Goal: Transaction & Acquisition: Purchase product/service

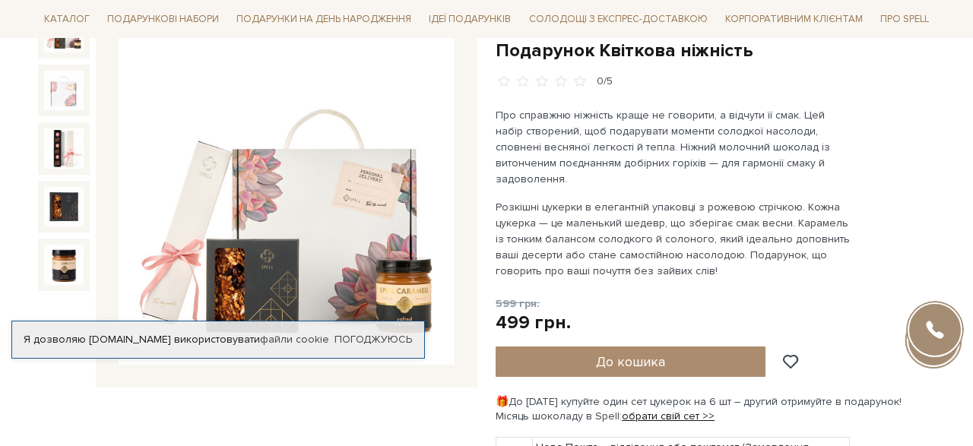
scroll to position [186, 0]
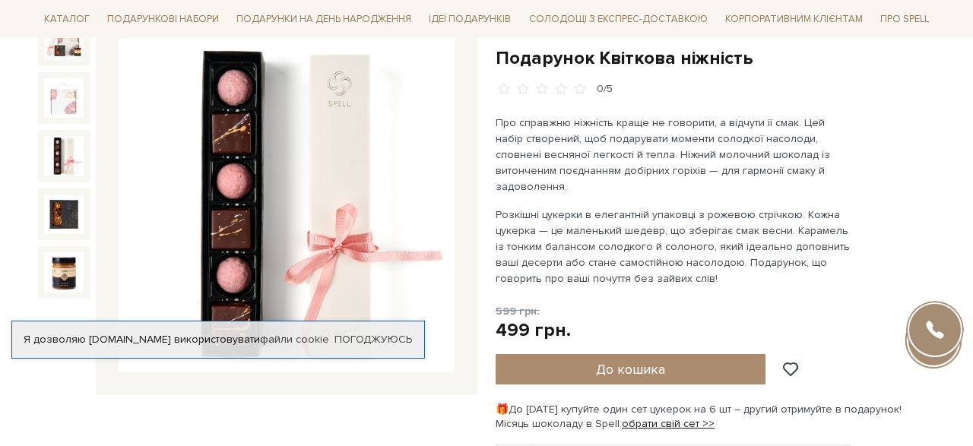
click at [68, 151] on img at bounding box center [64, 156] width 40 height 40
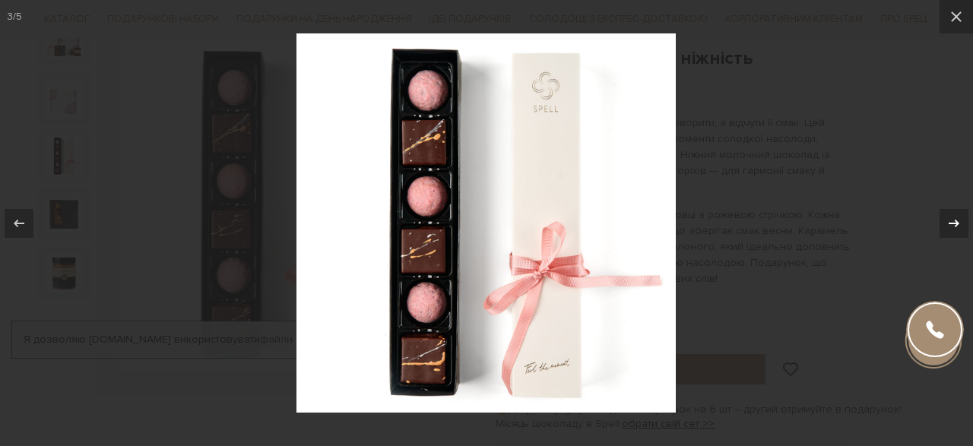
click at [954, 224] on icon at bounding box center [954, 223] width 18 height 18
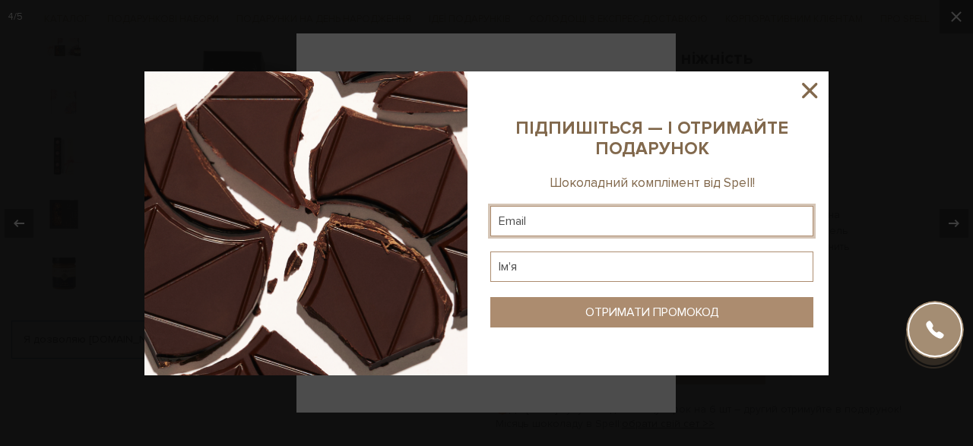
click at [529, 227] on input "text" at bounding box center [652, 221] width 323 height 30
type input "[EMAIL_ADDRESS][DOMAIN_NAME]"
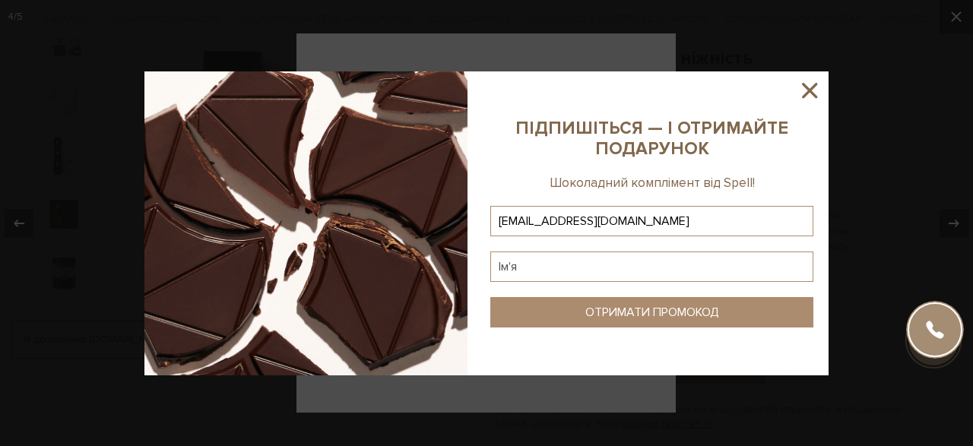
type input "[EMAIL_ADDRESS][DOMAIN_NAME]"
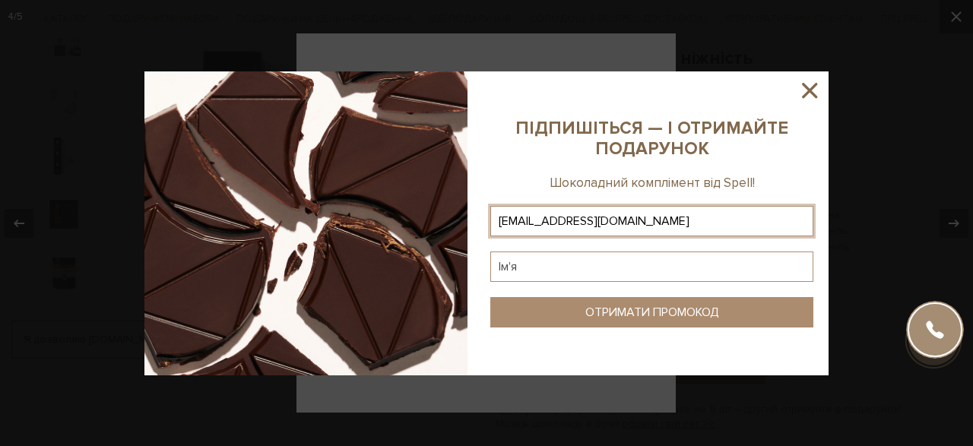
click at [556, 279] on input "text" at bounding box center [652, 267] width 323 height 30
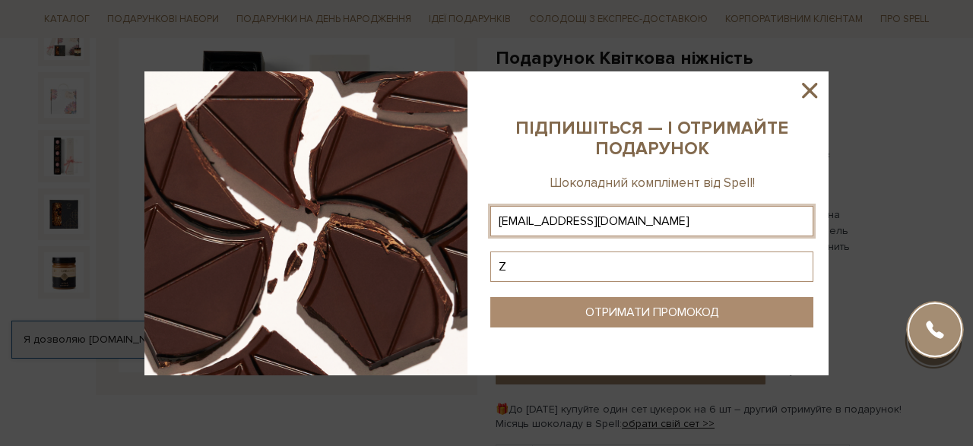
type input "Z"
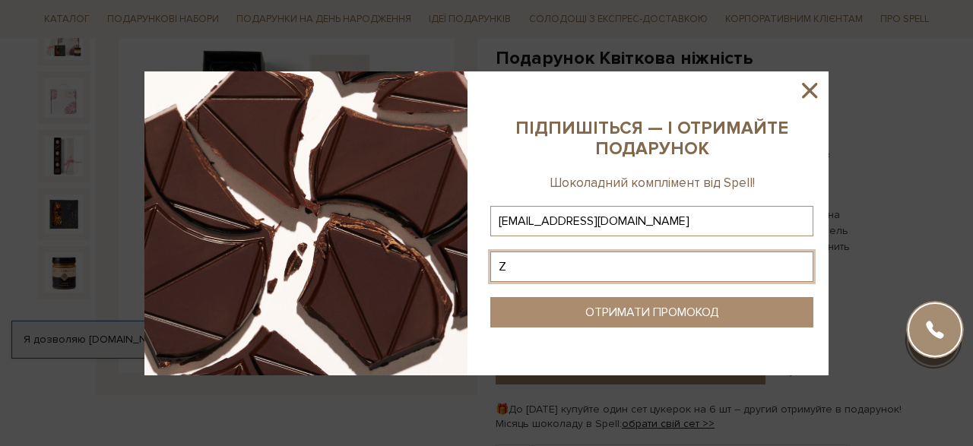
click at [551, 276] on input "Z" at bounding box center [652, 267] width 323 height 30
type input "Ярина"
click at [639, 311] on div "ОТРИМАТИ ПРОМОКОД" at bounding box center [653, 313] width 134 height 14
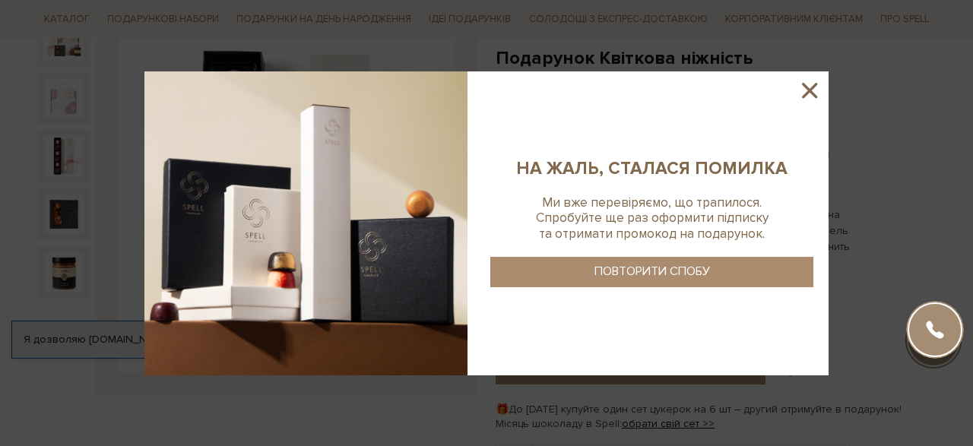
click at [602, 313] on sys-column-static at bounding box center [652, 223] width 354 height 304
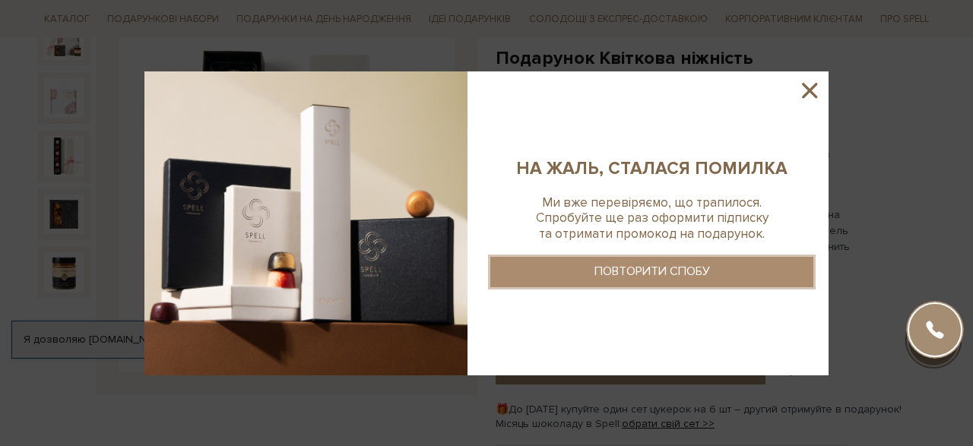
click at [630, 275] on div "ПОВТОРИТИ СПОБУ" at bounding box center [653, 272] width 116 height 14
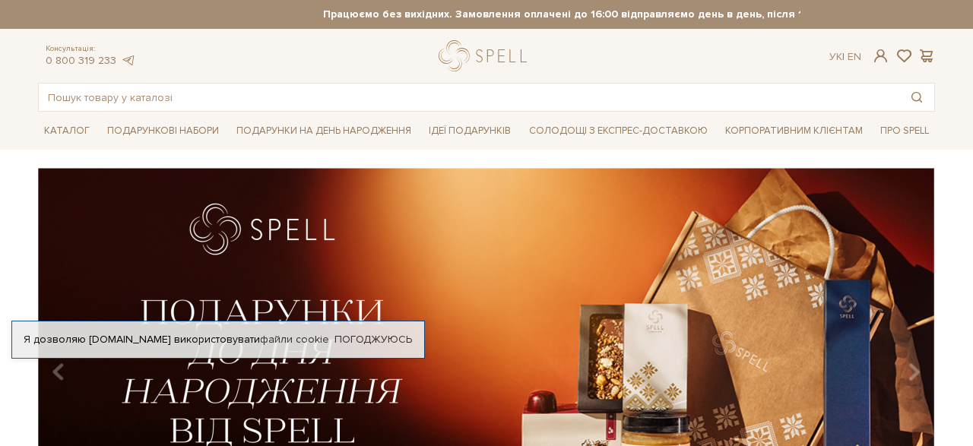
scroll to position [3780, 0]
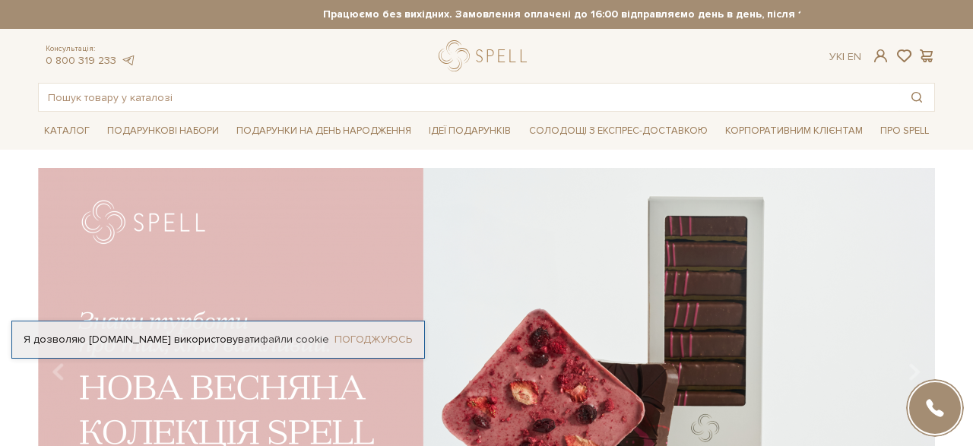
click at [389, 333] on link "Погоджуюсь" at bounding box center [374, 340] width 78 height 14
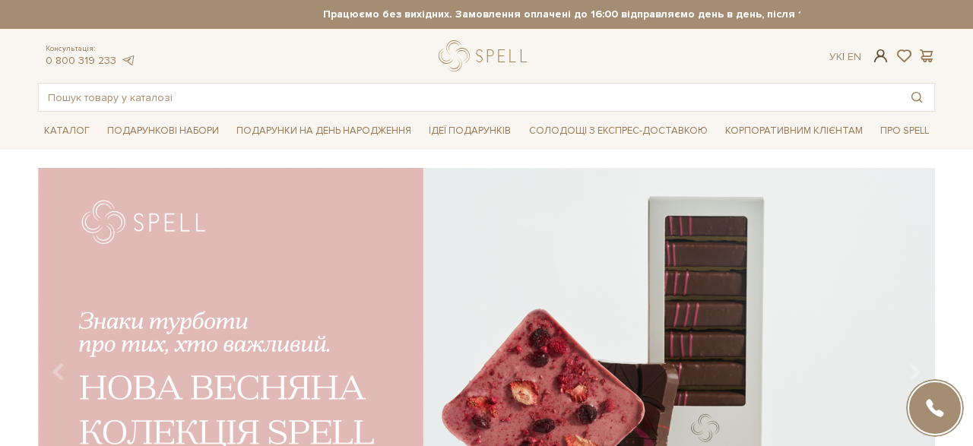
click at [879, 63] on span at bounding box center [881, 56] width 18 height 16
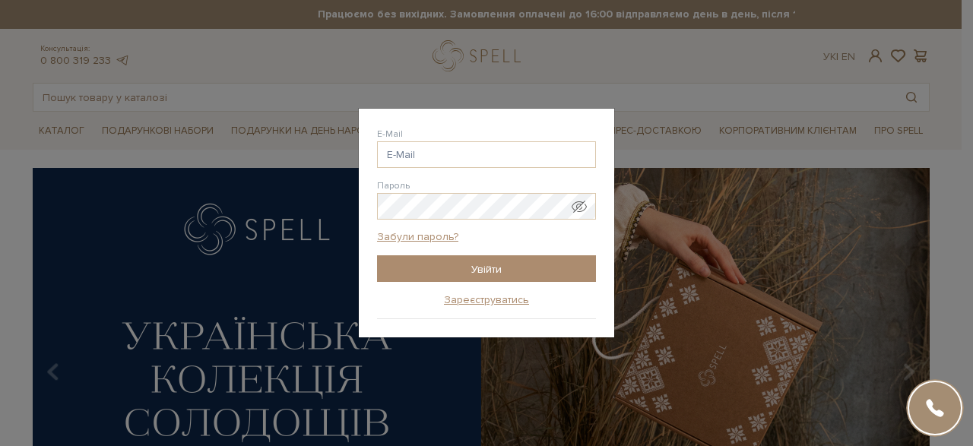
click at [955, 169] on div "Авторизація E-Mail Пароль Забули пароль? Увійти Зареєструватись Забули пароль? …" at bounding box center [486, 223] width 973 height 446
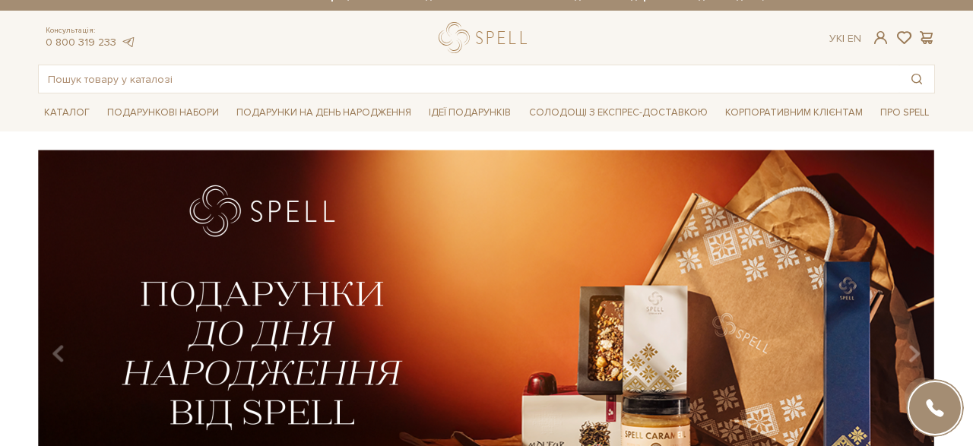
scroll to position [0, 0]
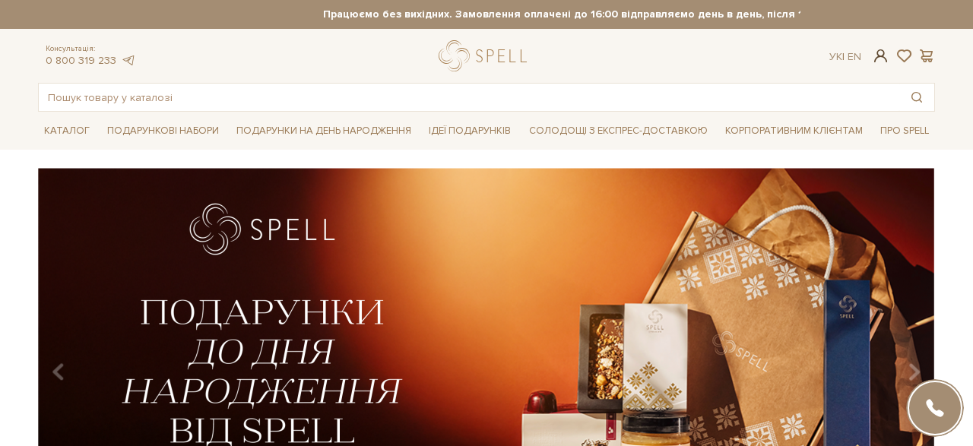
click at [876, 62] on span at bounding box center [881, 56] width 18 height 16
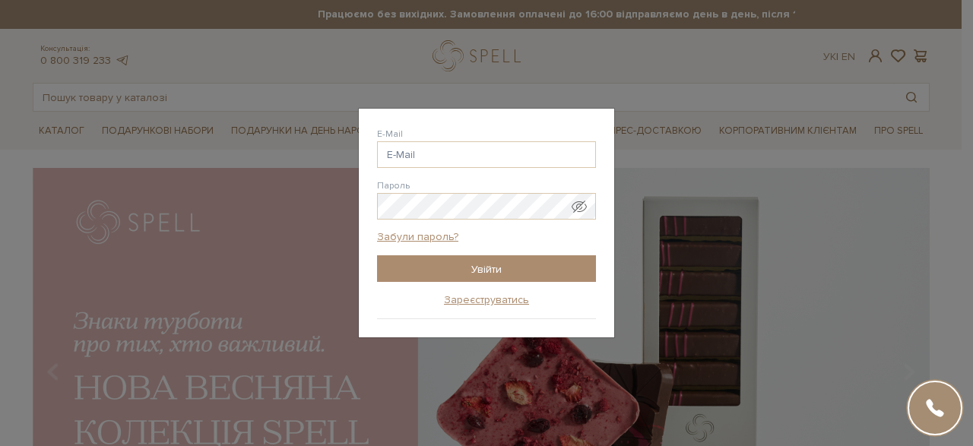
click at [875, 54] on div "Авторизація E-Mail Пароль Забули пароль? Увійти Зареєструватись Забули пароль? …" at bounding box center [486, 223] width 973 height 446
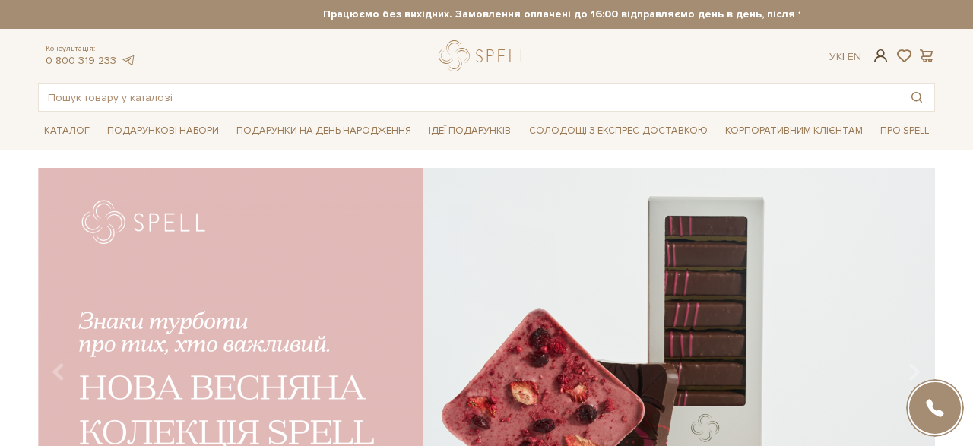
click at [882, 59] on span at bounding box center [881, 56] width 18 height 16
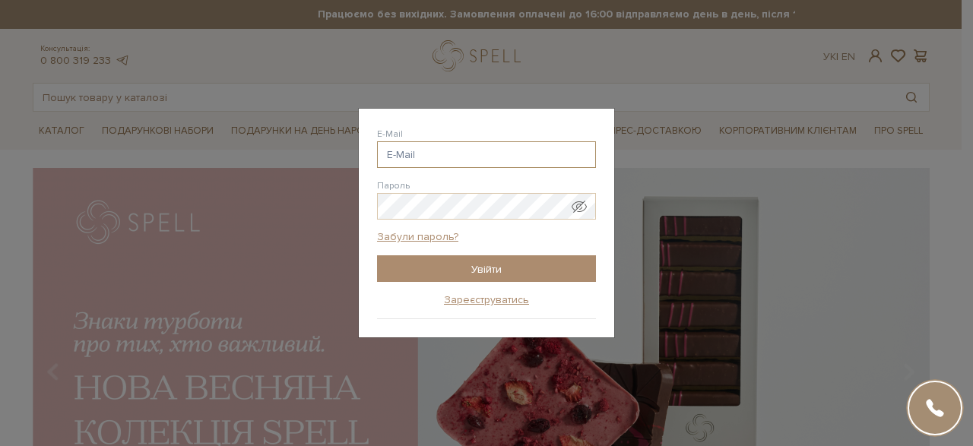
click at [538, 156] on input "E-Mail" at bounding box center [486, 154] width 219 height 27
click at [512, 157] on input "E-Mail" at bounding box center [486, 154] width 219 height 27
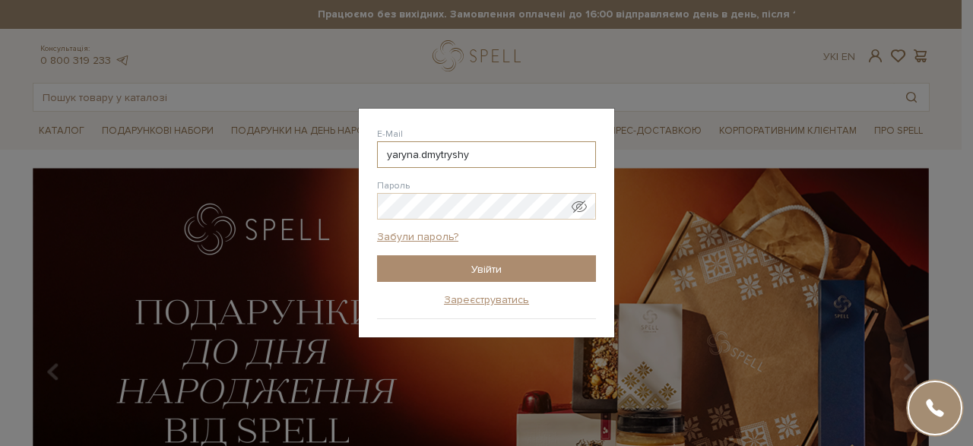
type input "yaryna.dmytryshyn"
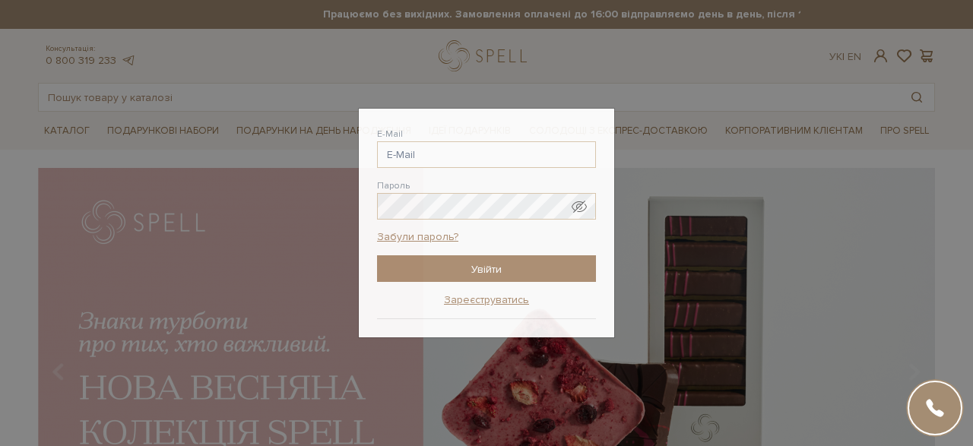
click at [703, 122] on div "Авторизація E-Mail yaryna.dmytryshyn @gmail.com yaryna.dmytryshyn @ukr.net yary…" at bounding box center [486, 223] width 973 height 446
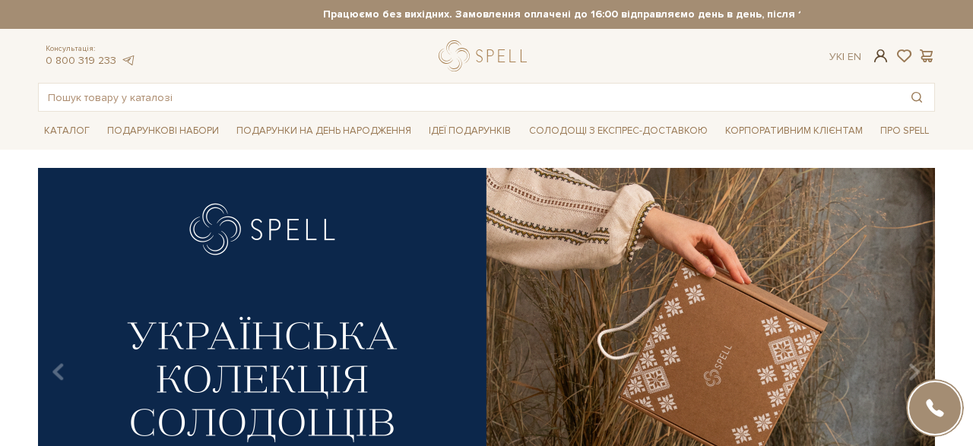
click at [885, 52] on span at bounding box center [881, 56] width 18 height 16
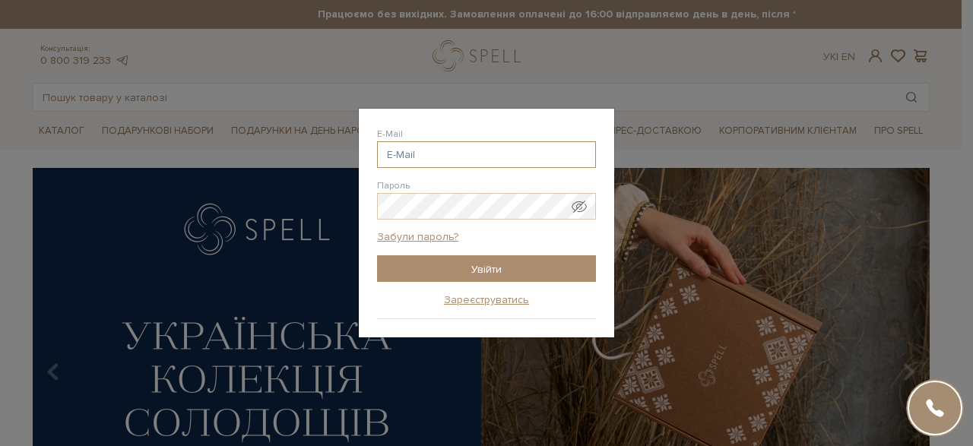
click at [469, 151] on input "E-Mail" at bounding box center [486, 154] width 219 height 27
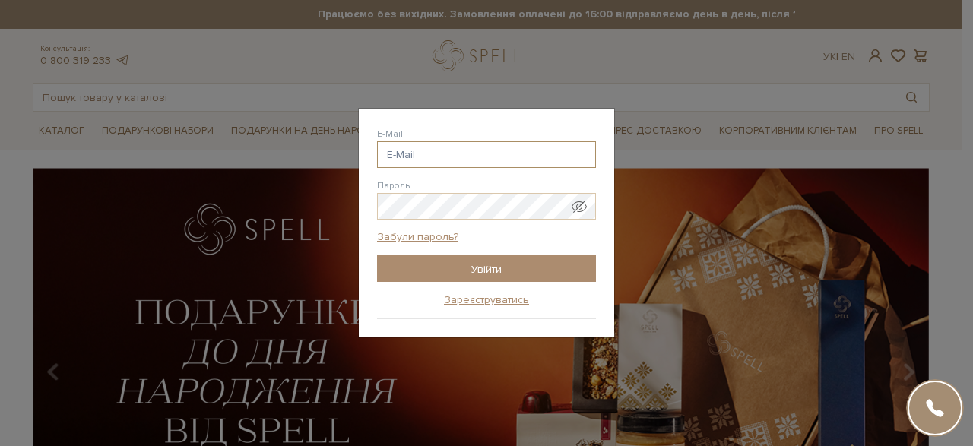
type input "н"
click at [462, 302] on link "Зареєструватись" at bounding box center [486, 301] width 85 height 14
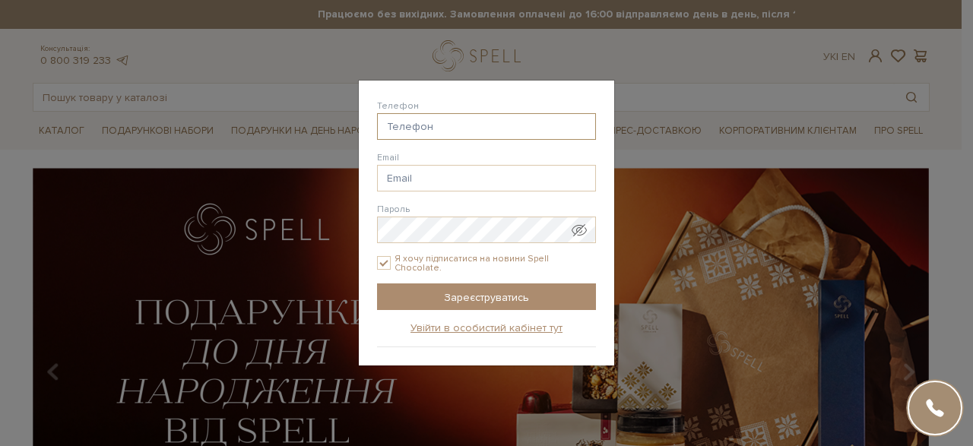
click at [434, 130] on input "Телефон" at bounding box center [486, 126] width 219 height 27
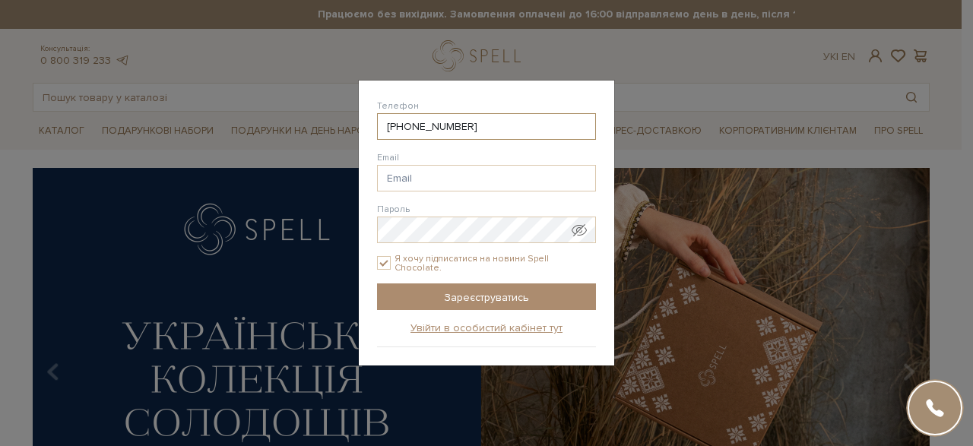
type input "38(096) 478-79-41"
click at [405, 183] on input "Email" at bounding box center [486, 178] width 219 height 27
type input "[EMAIL_ADDRESS][DOMAIN_NAME]"
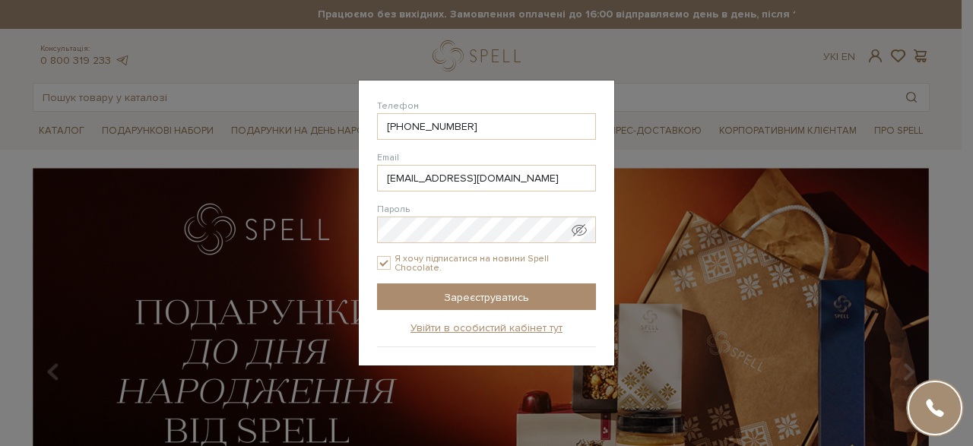
click at [579, 237] on span "Показати пароль у вигляді звичайного тексту. Попередження: це відобразить ваш п…" at bounding box center [579, 230] width 15 height 15
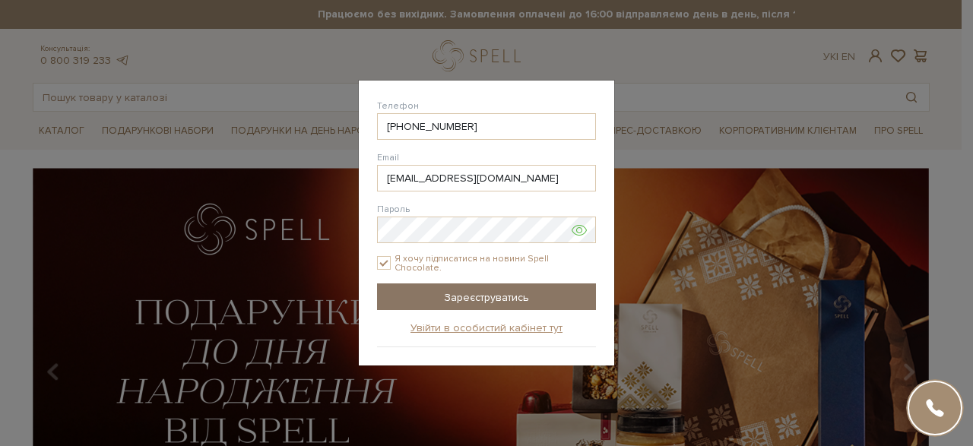
click at [471, 293] on input "Зареєструватись" at bounding box center [486, 297] width 219 height 27
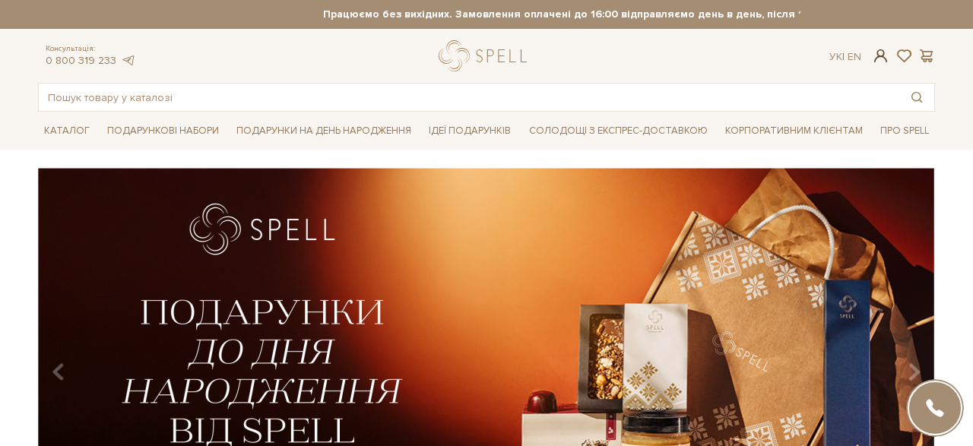
click at [880, 57] on span at bounding box center [881, 56] width 18 height 16
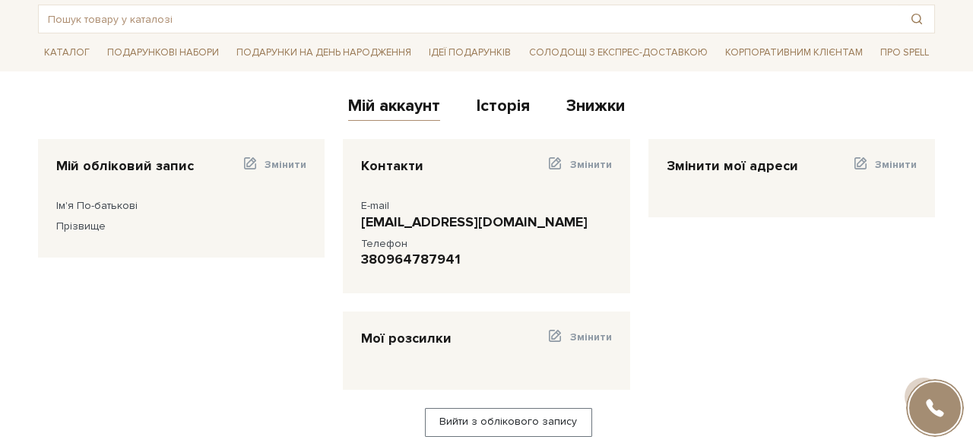
scroll to position [58, 0]
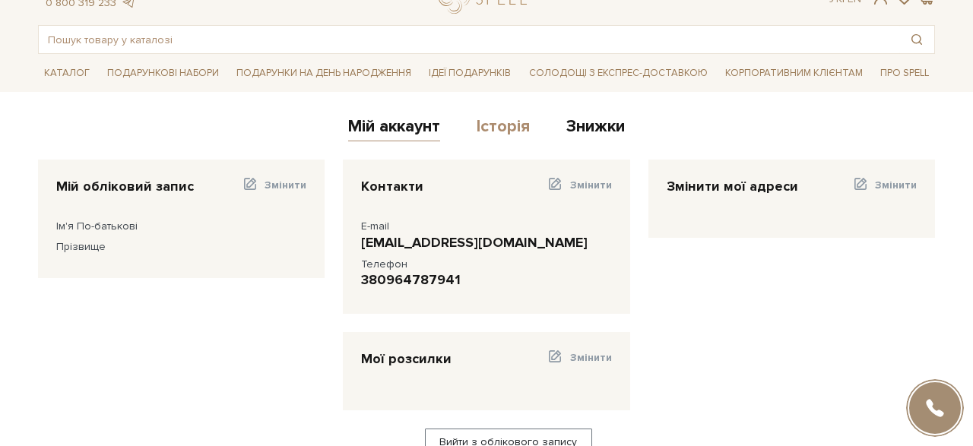
click at [516, 135] on link "Історія" at bounding box center [503, 128] width 53 height 25
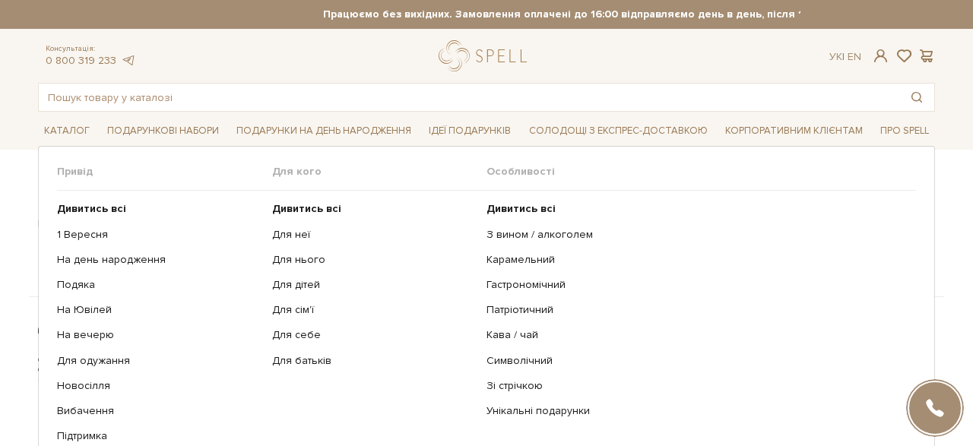
scroll to position [3780, 0]
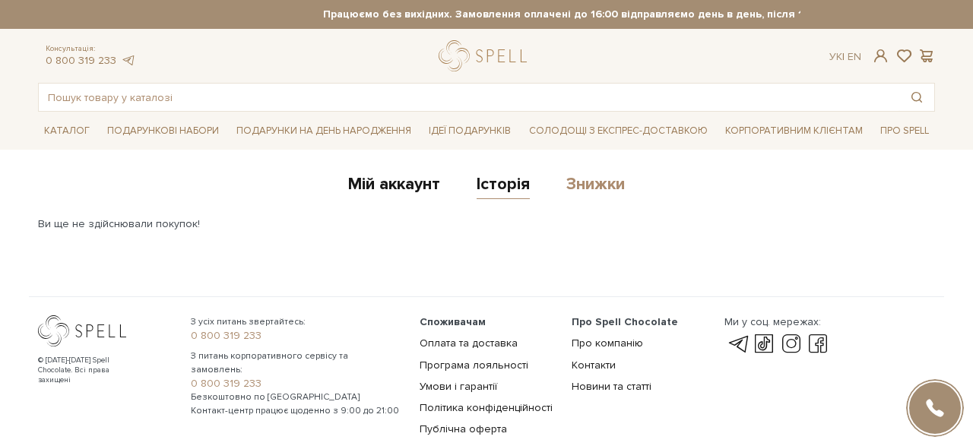
click at [586, 189] on link "Знижки" at bounding box center [596, 186] width 59 height 25
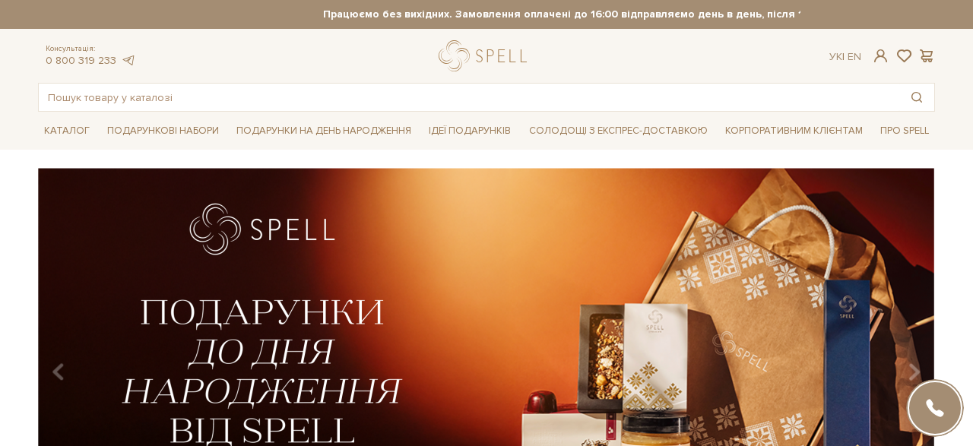
scroll to position [3780, 0]
click at [879, 55] on span at bounding box center [881, 56] width 18 height 16
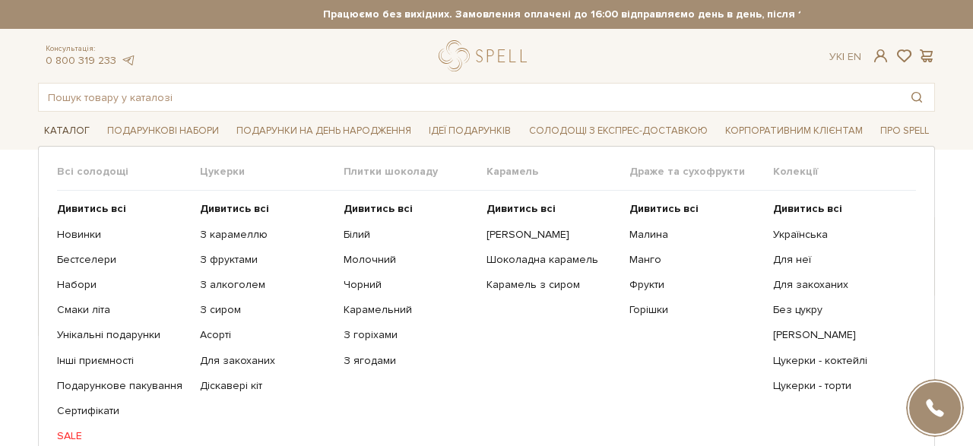
click at [73, 125] on span "Каталог" at bounding box center [67, 131] width 58 height 24
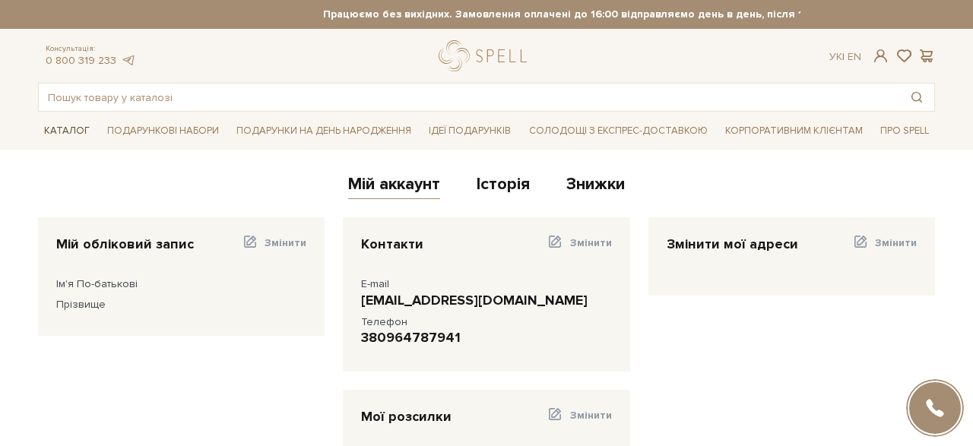
click at [76, 132] on span "Каталог" at bounding box center [67, 131] width 58 height 24
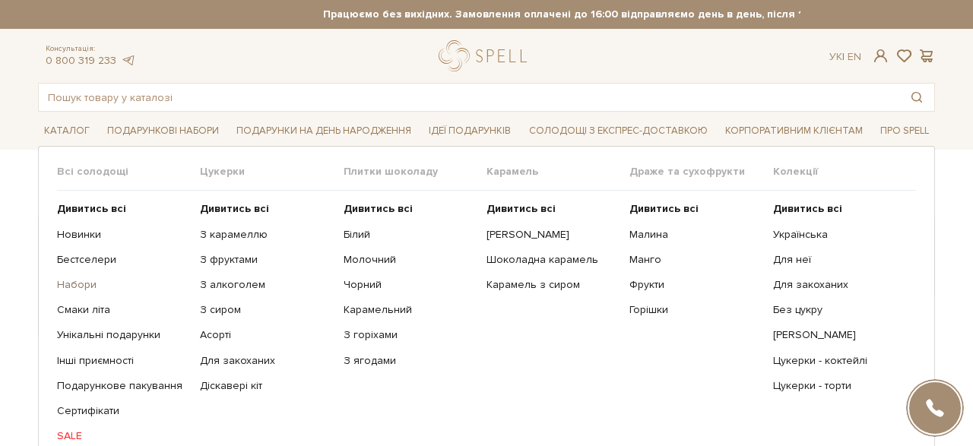
click at [90, 288] on link "Набори" at bounding box center [123, 285] width 132 height 14
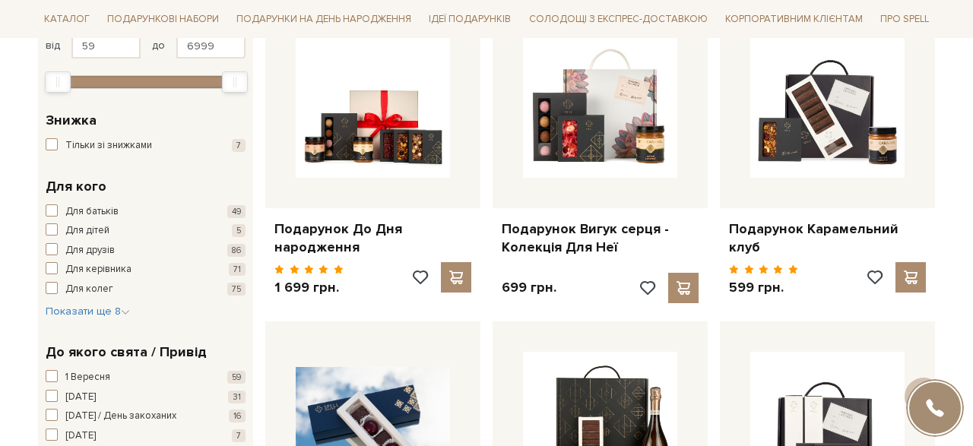
scroll to position [323, 0]
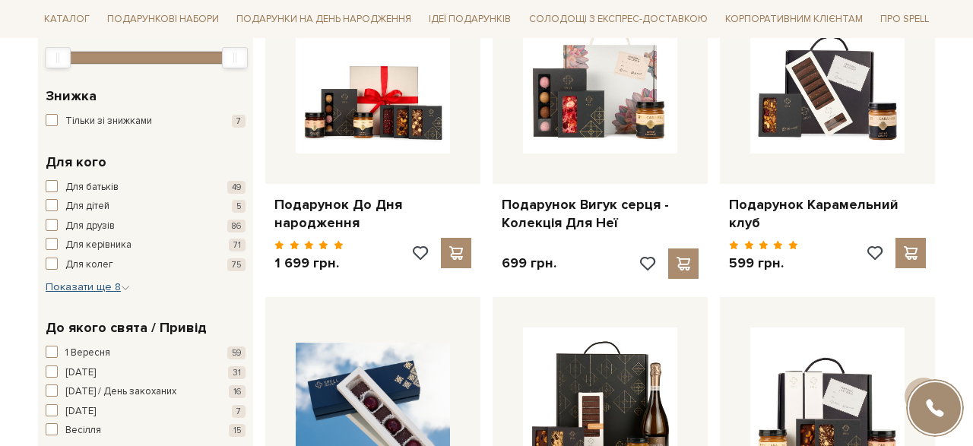
click at [113, 286] on span "Показати ще 8" at bounding box center [88, 287] width 84 height 13
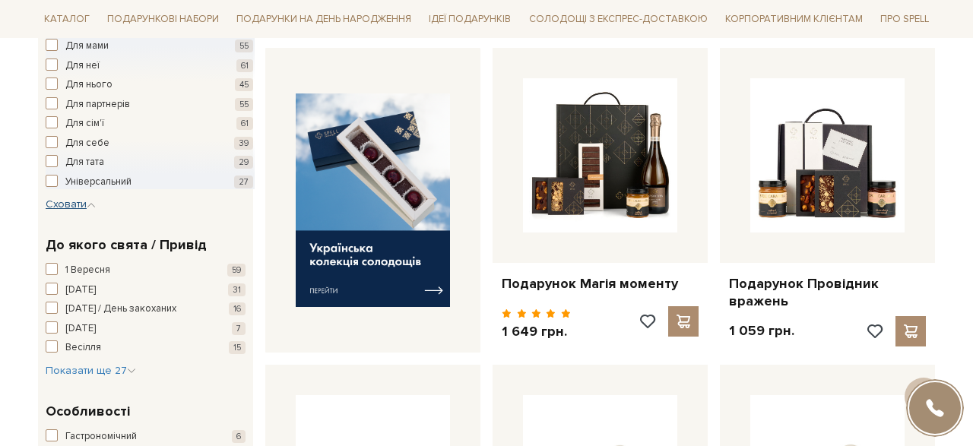
scroll to position [570, 0]
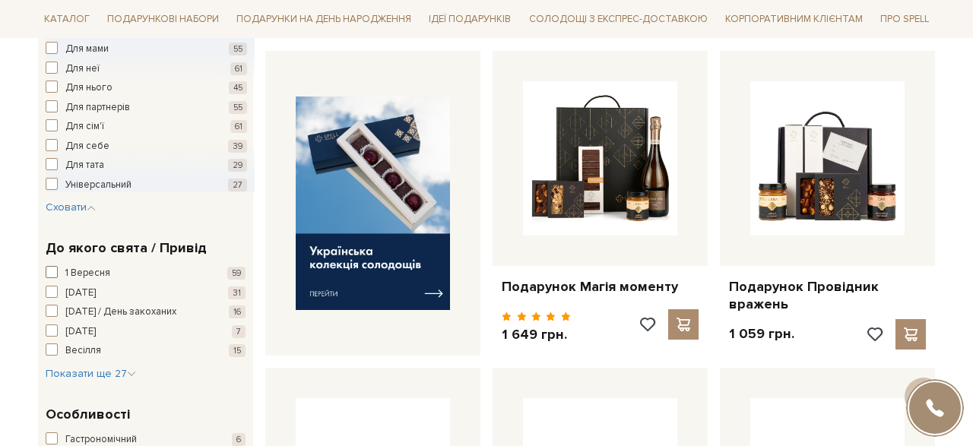
click at [51, 269] on span "button" at bounding box center [52, 272] width 12 height 12
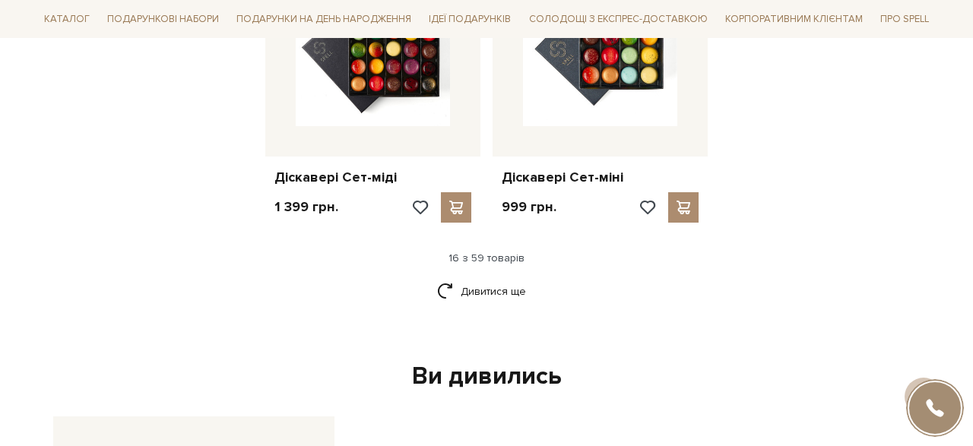
scroll to position [2053, 0]
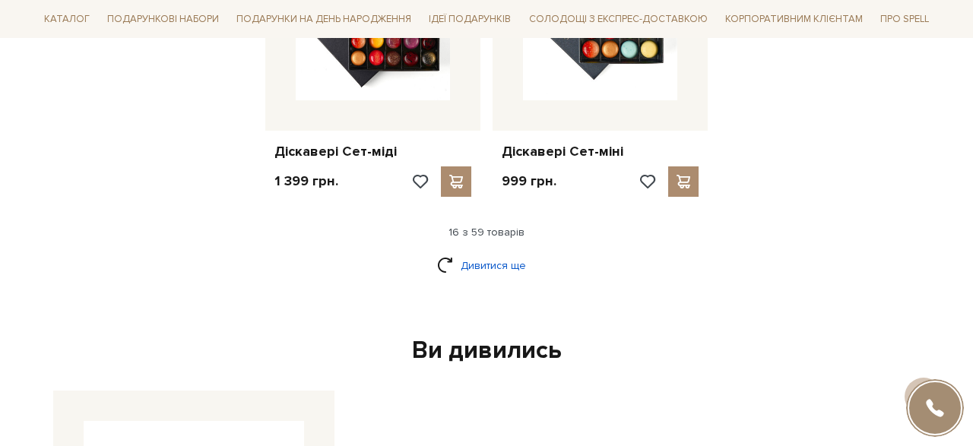
click at [478, 263] on link "Дивитися ще" at bounding box center [486, 265] width 99 height 27
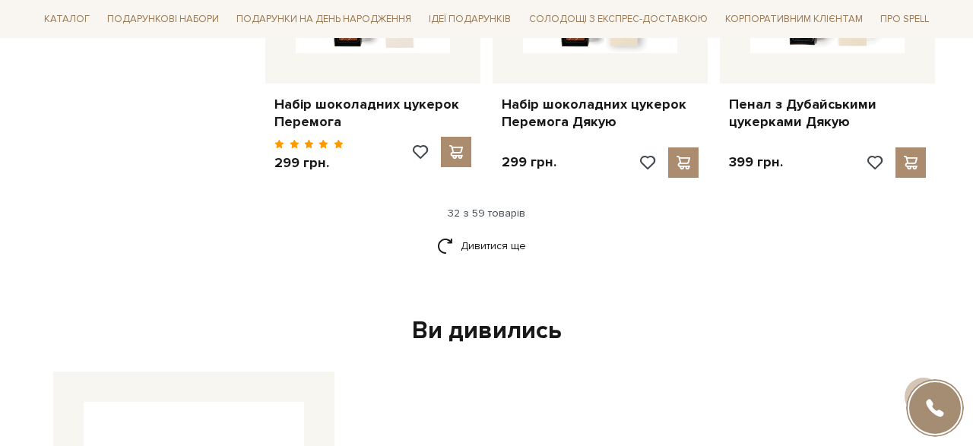
scroll to position [3709, 0]
click at [497, 237] on link "Дивитися ще" at bounding box center [486, 246] width 99 height 27
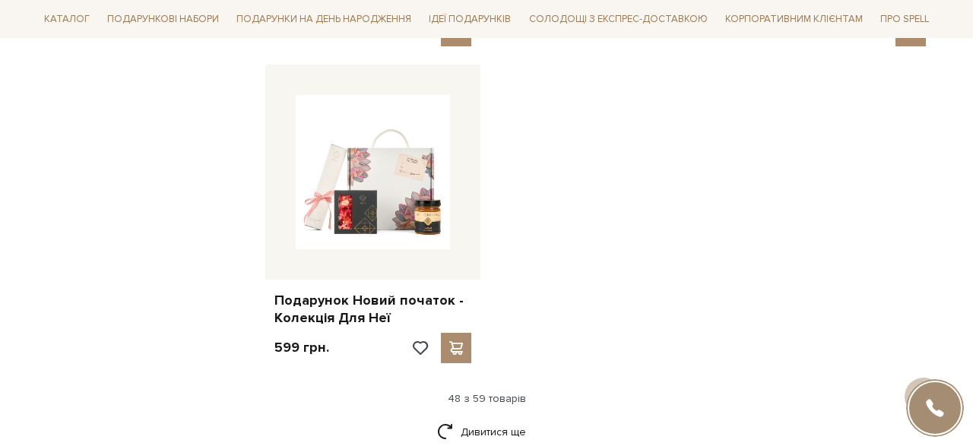
scroll to position [5441, 0]
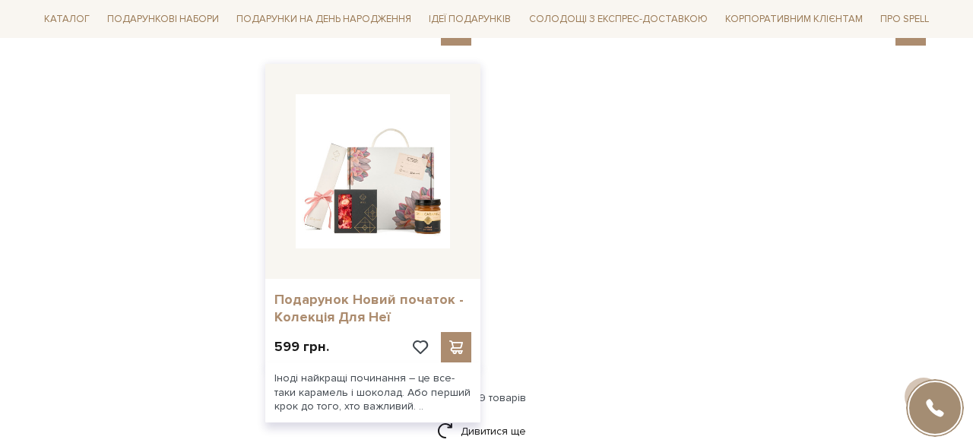
click at [347, 296] on link "Подарунок Новий початок - Колекція Для Неї" at bounding box center [373, 309] width 197 height 36
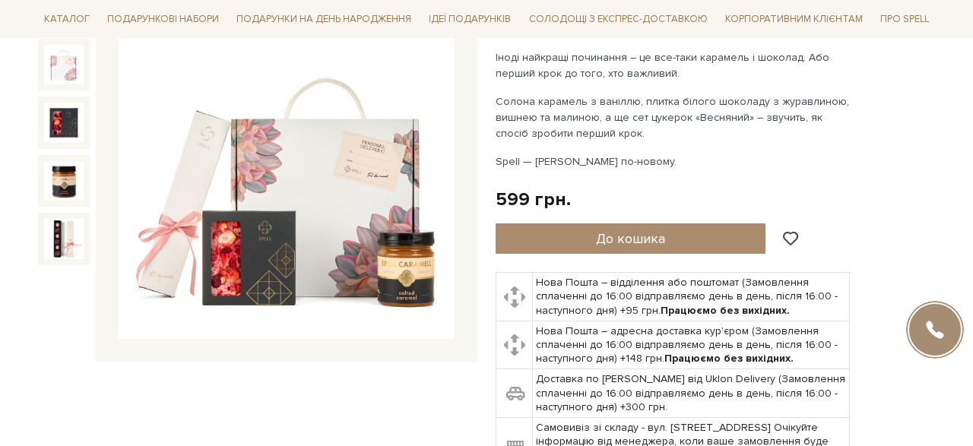
scroll to position [214, 0]
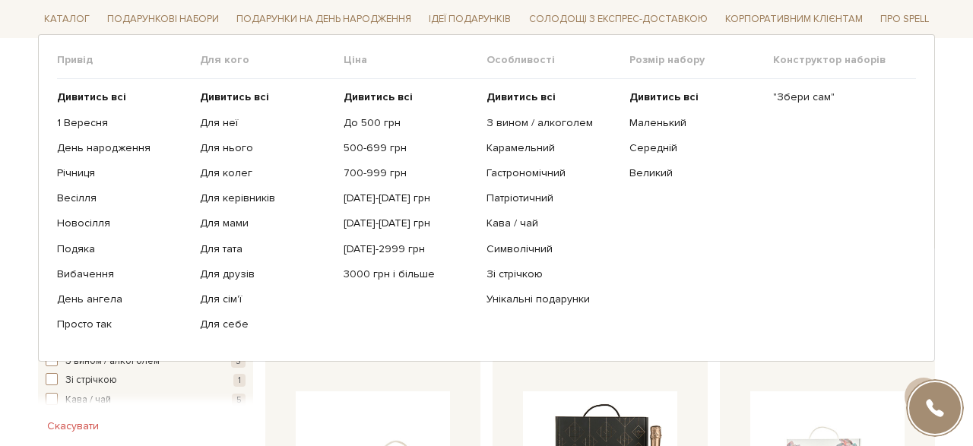
scroll to position [560, 0]
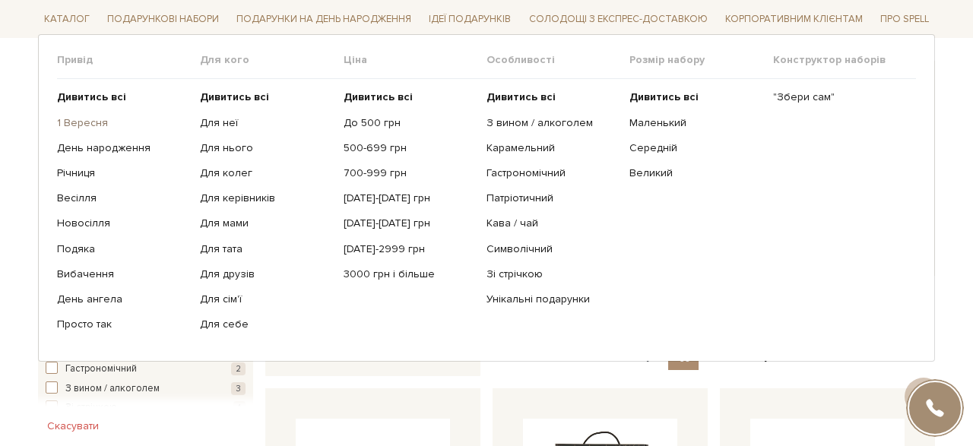
click at [84, 122] on link "1 Вересня" at bounding box center [123, 123] width 132 height 14
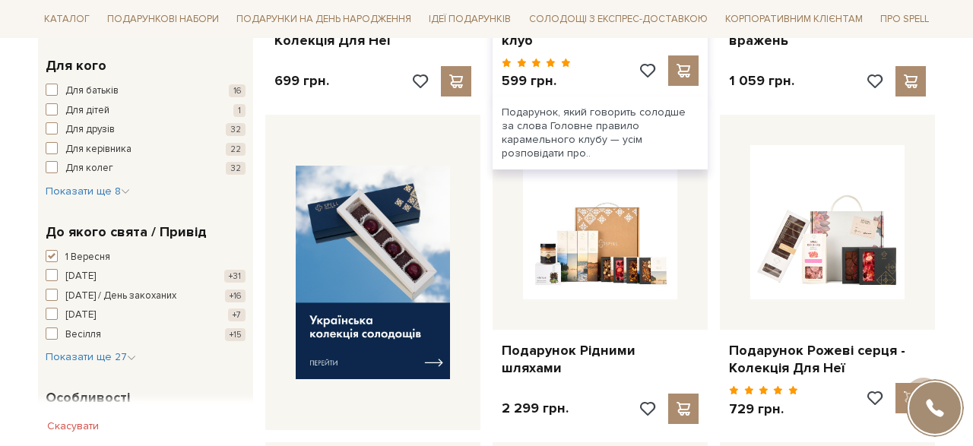
scroll to position [550, 0]
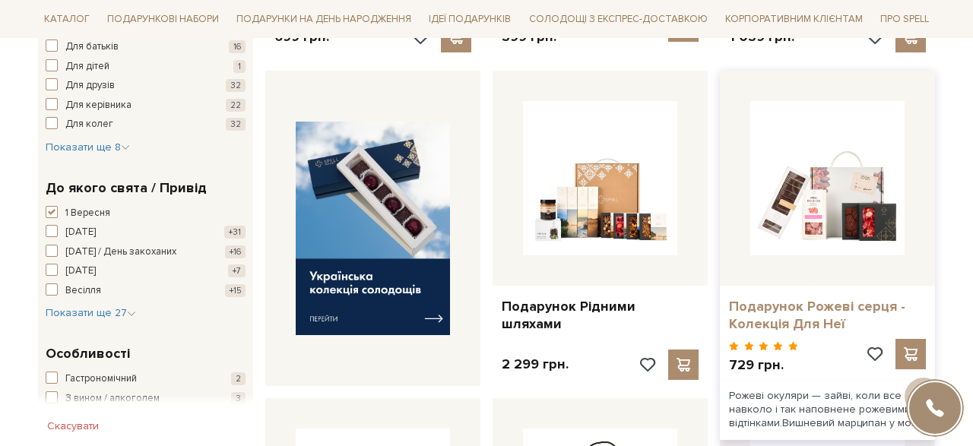
click at [793, 303] on link "Подарунок Рожеві серця - Колекція Для Неї" at bounding box center [827, 316] width 197 height 36
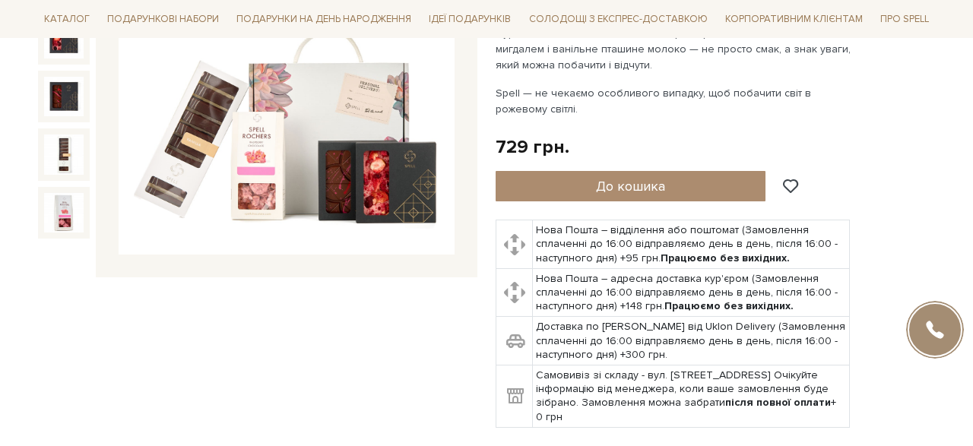
scroll to position [297, 0]
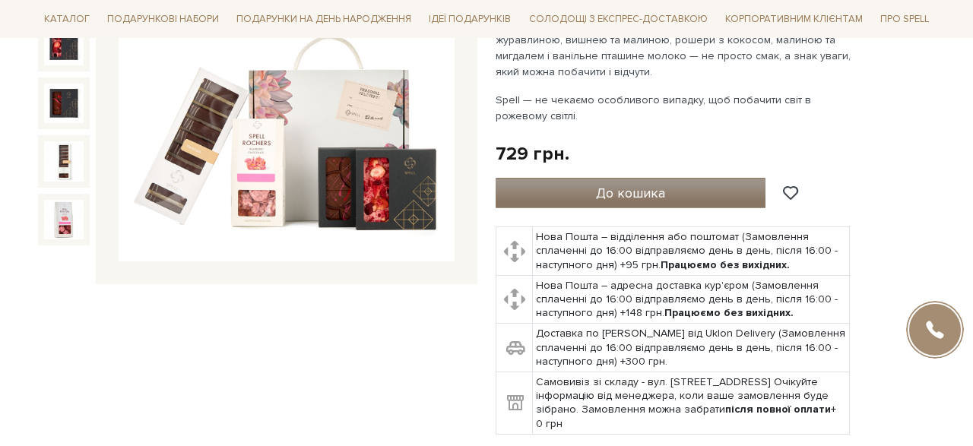
click at [721, 195] on button "До кошика" at bounding box center [631, 193] width 270 height 30
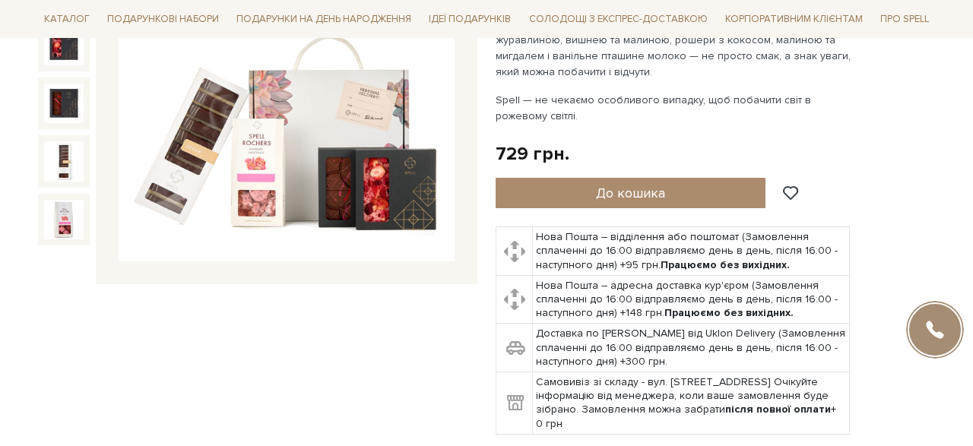
click at [379, 280] on div at bounding box center [486, 223] width 973 height 446
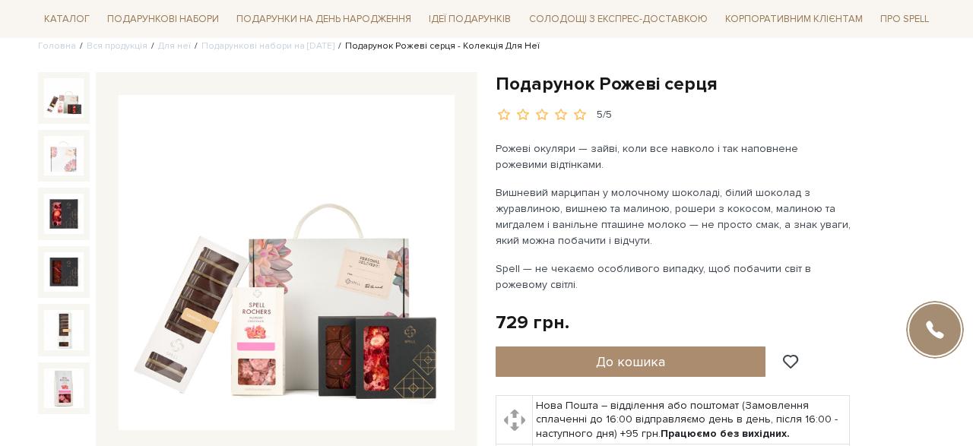
scroll to position [0, 0]
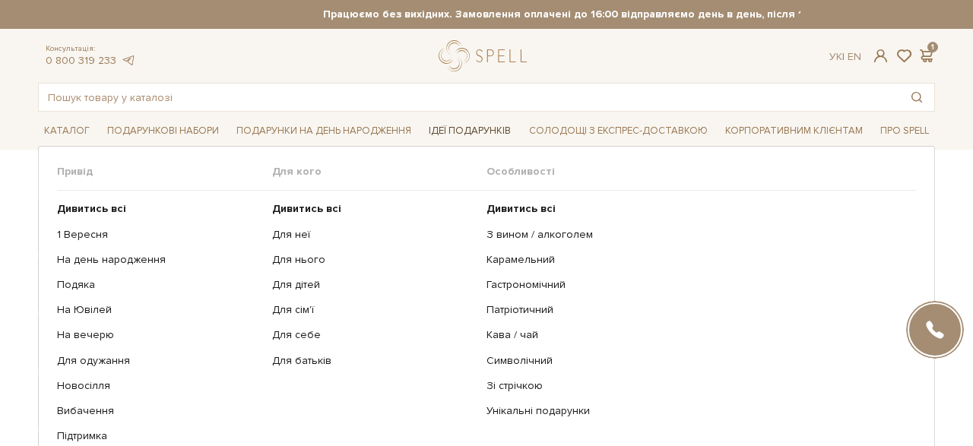
click at [497, 129] on span "Ідеї подарунків" at bounding box center [470, 131] width 94 height 24
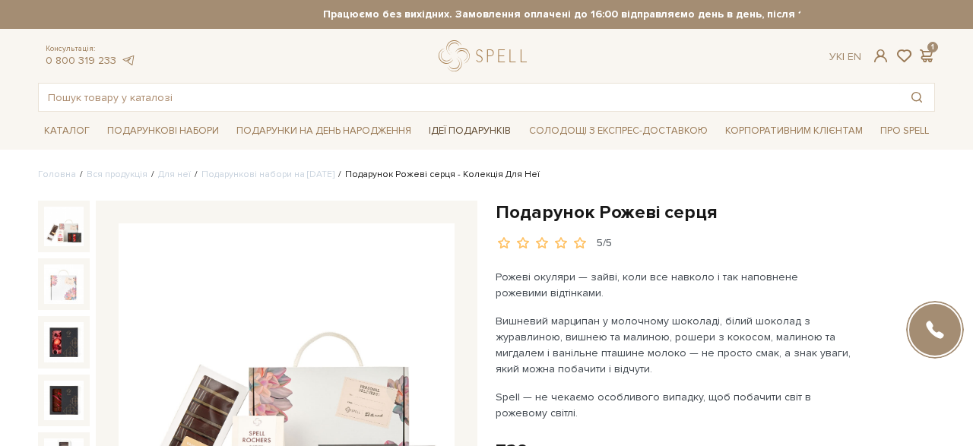
click at [497, 129] on span "Ідеї подарунків" at bounding box center [470, 131] width 94 height 24
click at [307, 106] on input "text" at bounding box center [469, 97] width 861 height 27
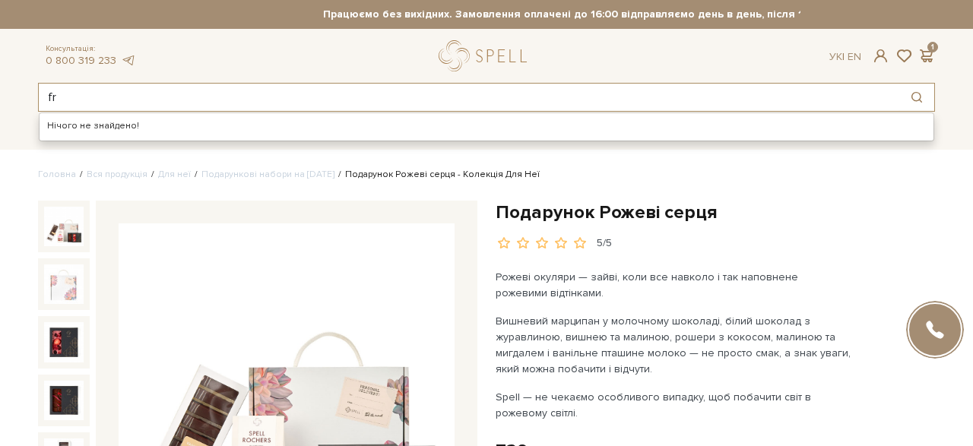
type input "f"
type input "[PERSON_NAME]"
type input "п"
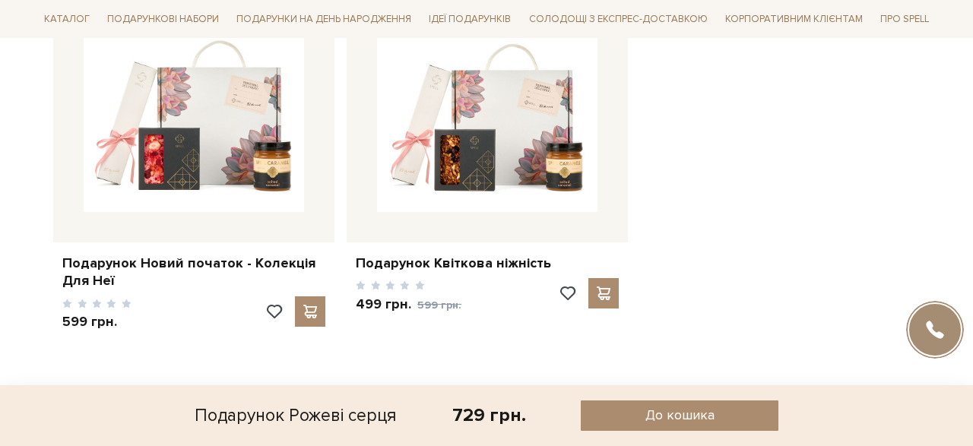
scroll to position [1248, 0]
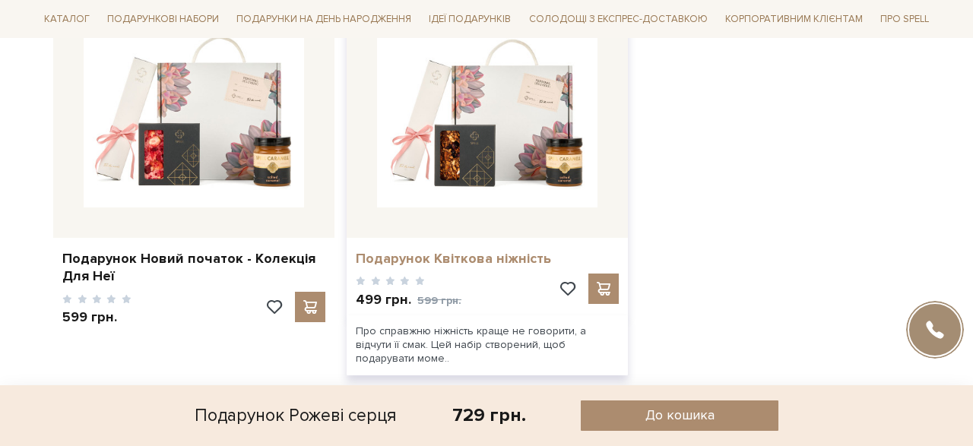
click at [511, 259] on link "Подарунок Квіткова ніжність" at bounding box center [487, 258] width 263 height 17
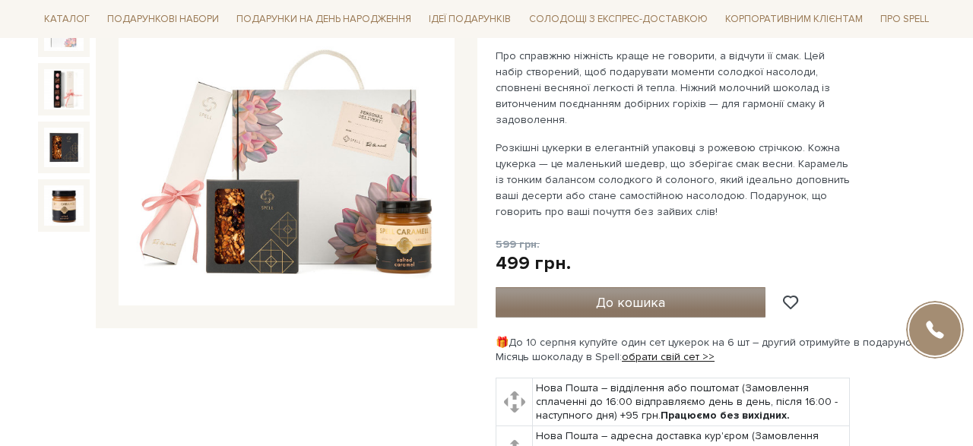
scroll to position [259, 0]
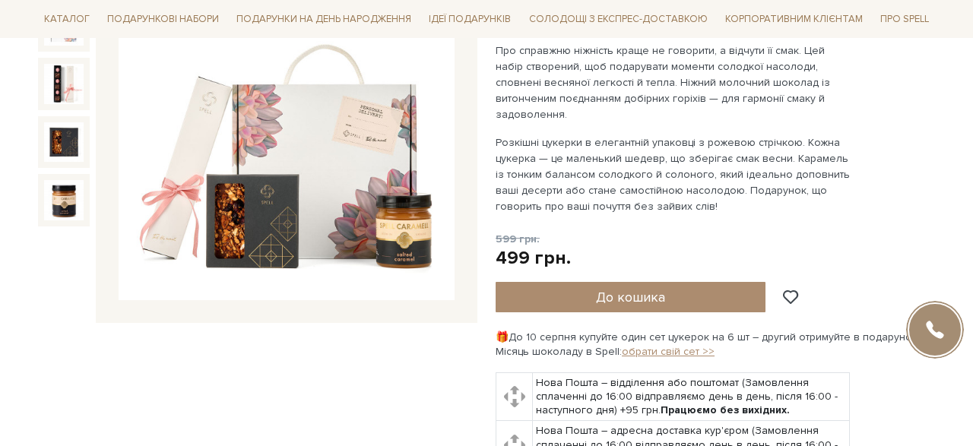
click at [665, 345] on link "обрати свій сет >>" at bounding box center [668, 351] width 93 height 13
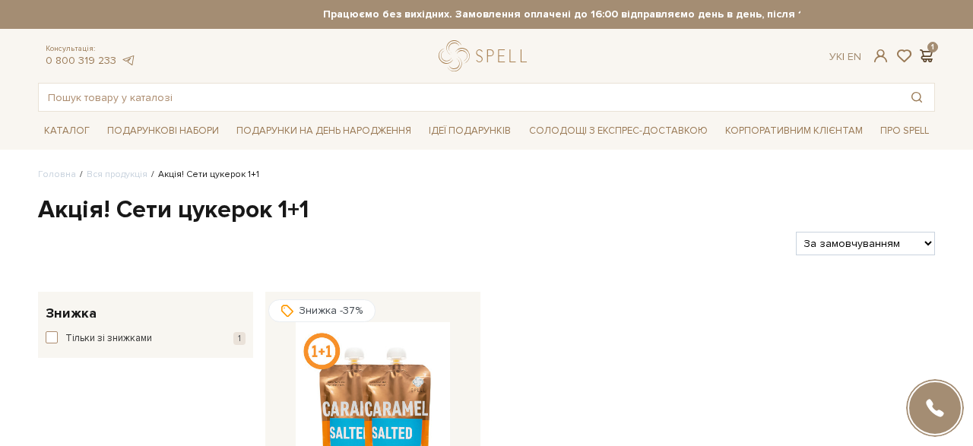
click at [926, 52] on span at bounding box center [926, 56] width 18 height 16
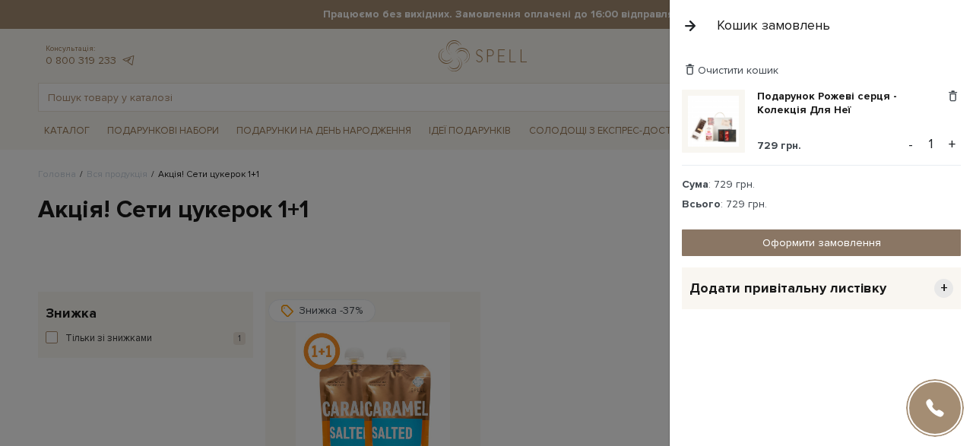
click at [856, 242] on link "Оформити замовлення" at bounding box center [821, 243] width 279 height 27
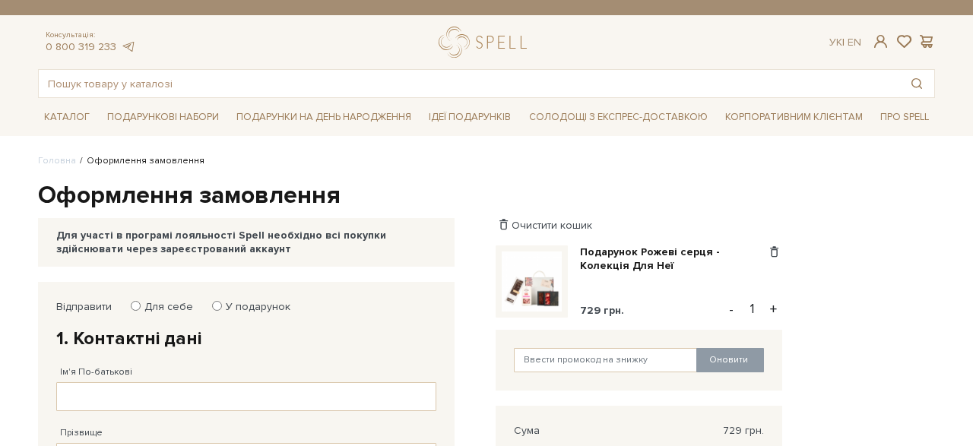
type input "[PHONE_NUMBER]"
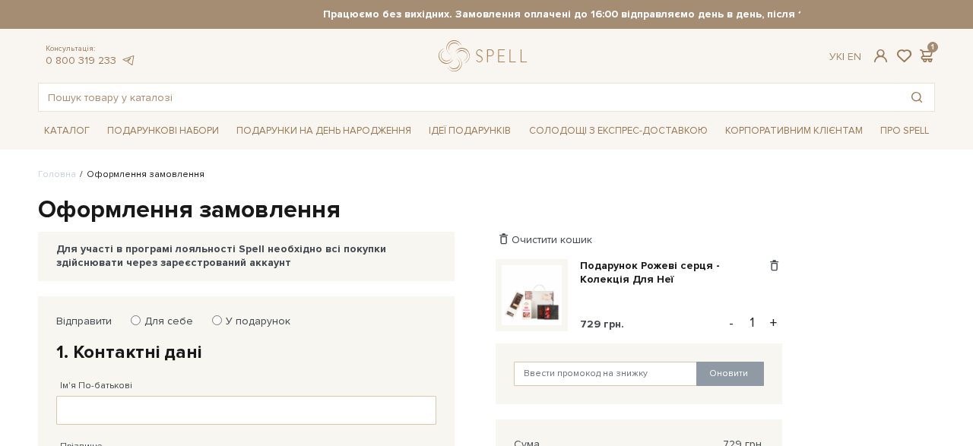
scroll to position [3780, 0]
click at [212, 321] on input "У подарунок" at bounding box center [217, 321] width 10 height 10
radio input "true"
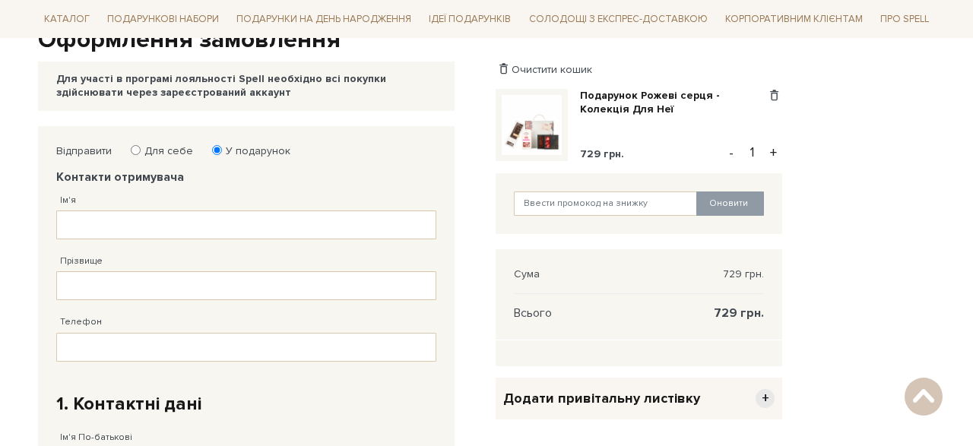
scroll to position [180, 0]
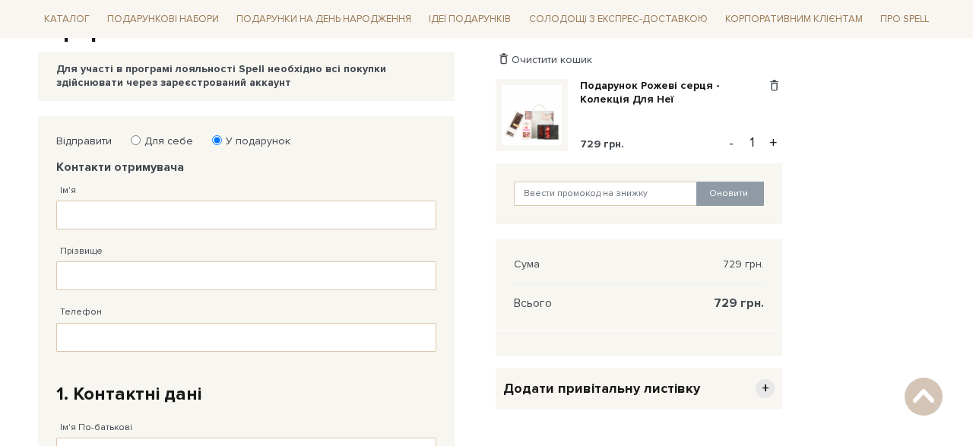
click at [135, 141] on input "Для себе" at bounding box center [136, 140] width 10 height 10
radio input "true"
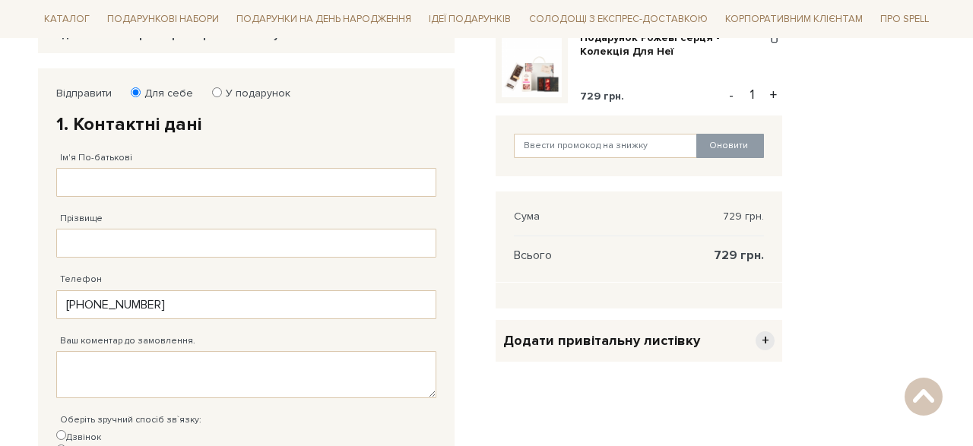
scroll to position [227, 0]
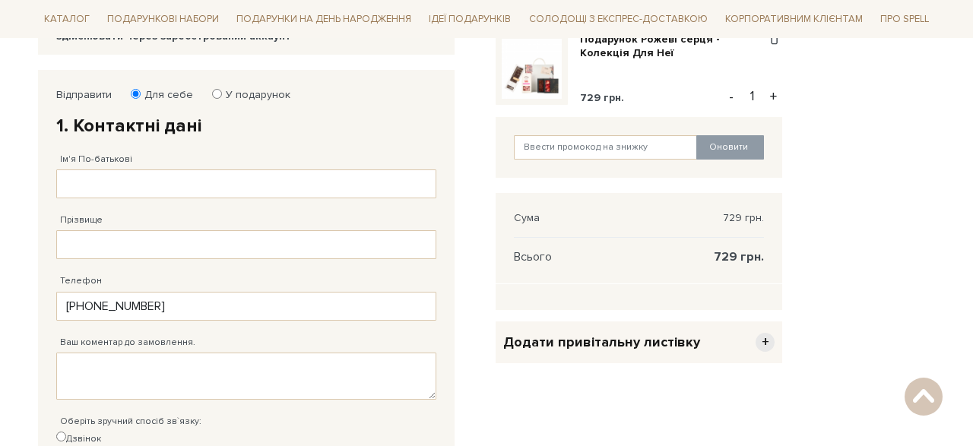
click at [765, 342] on span "+" at bounding box center [765, 342] width 19 height 19
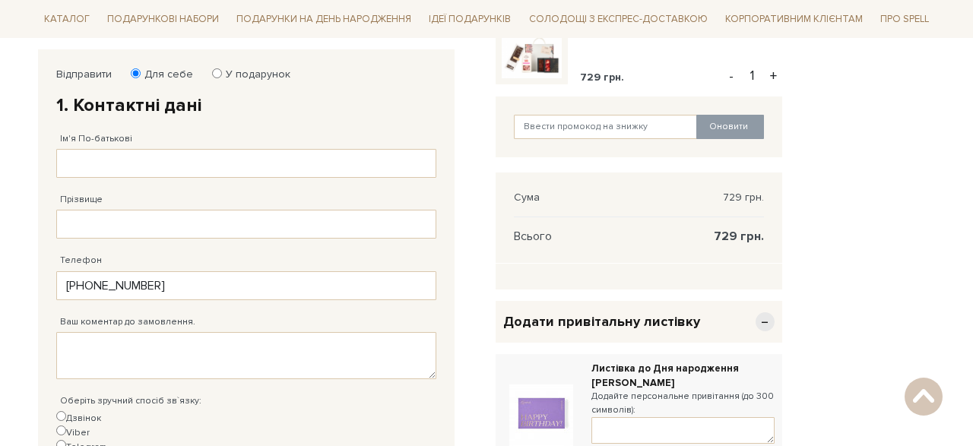
scroll to position [272, 0]
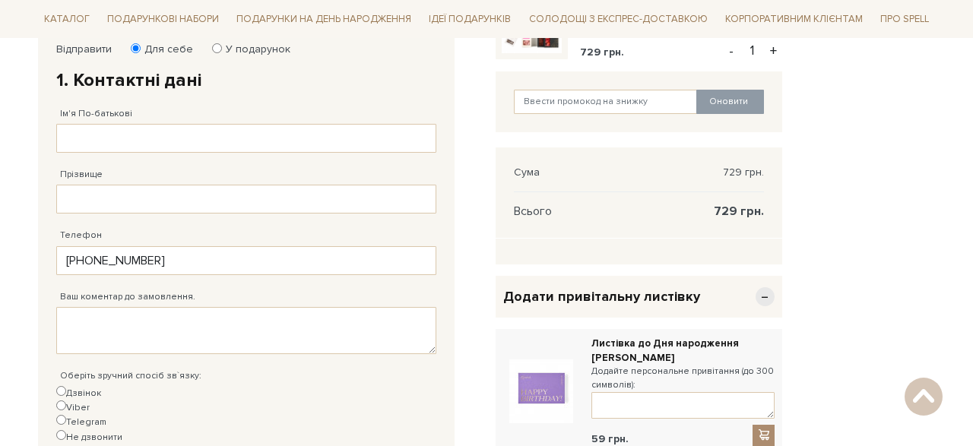
click at [766, 296] on span "−" at bounding box center [765, 296] width 19 height 19
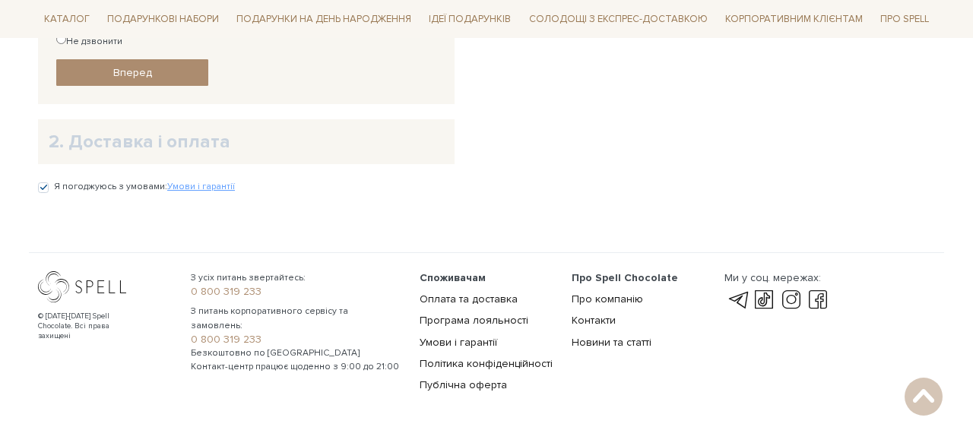
scroll to position [659, 0]
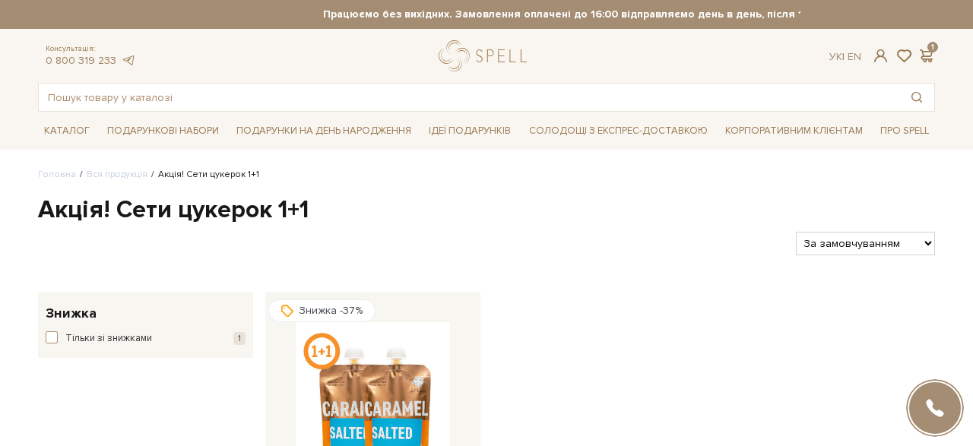
scroll to position [3780, 0]
click at [936, 54] on div "Ук | En | 1" at bounding box center [883, 56] width 124 height 14
click at [929, 54] on span at bounding box center [926, 56] width 18 height 16
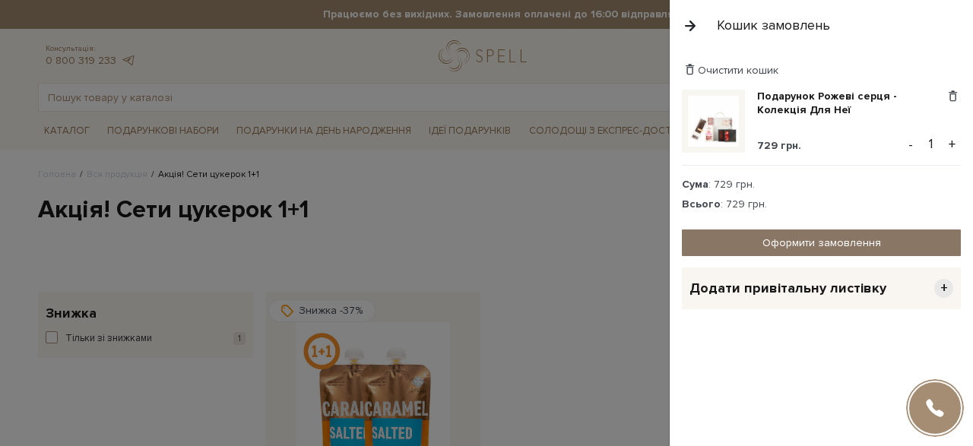
click at [818, 238] on link "Оформити замовлення" at bounding box center [821, 243] width 279 height 27
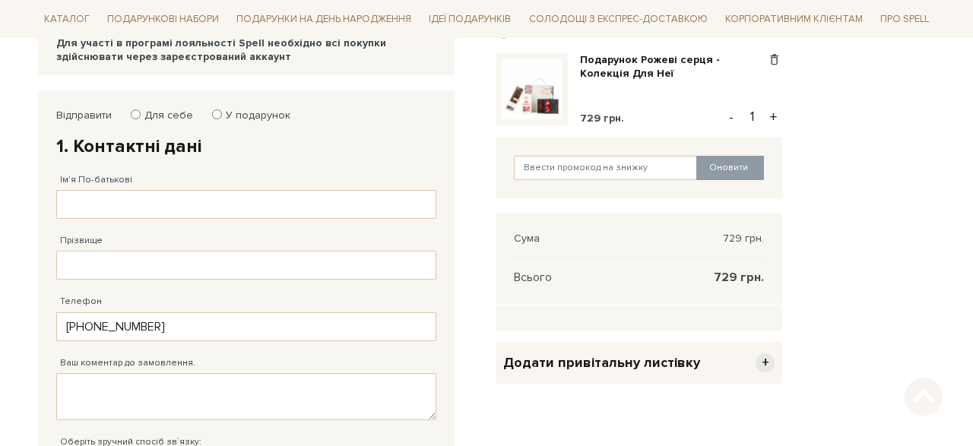
scroll to position [208, 0]
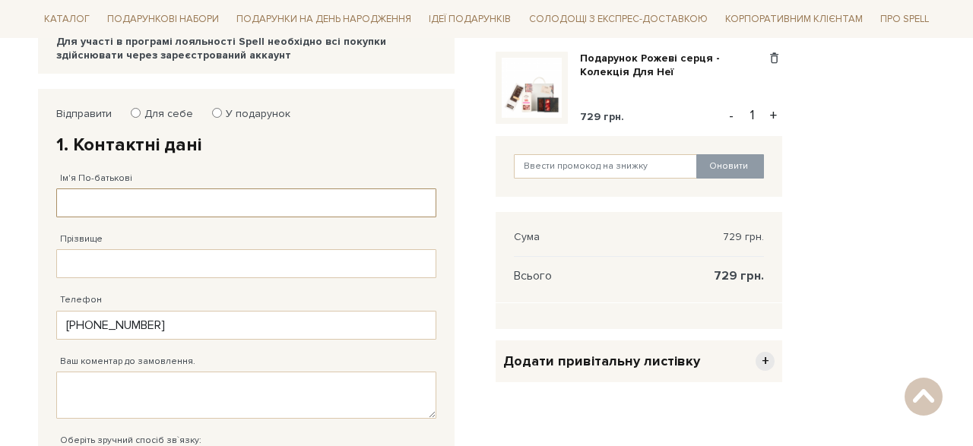
click at [108, 199] on input "Ім'я По-батькові" at bounding box center [246, 203] width 380 height 29
type input "Кугівчак"
type input "Юріївна"
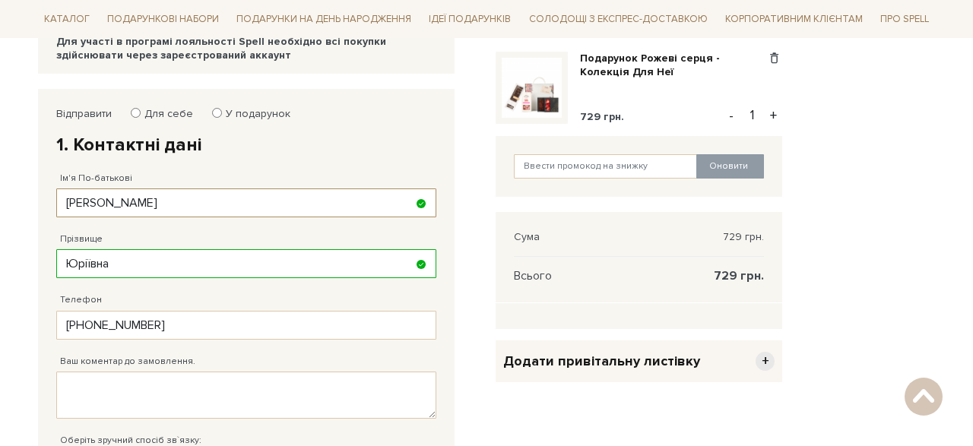
drag, startPoint x: 126, startPoint y: 207, endPoint x: 19, endPoint y: 203, distance: 107.3
click at [19, 203] on body "Подарункові набори SALE Корпоративним клієнтам Доставка і оплата Консультація: …" at bounding box center [486, 334] width 973 height 1084
type input "Ярина Юріївна"
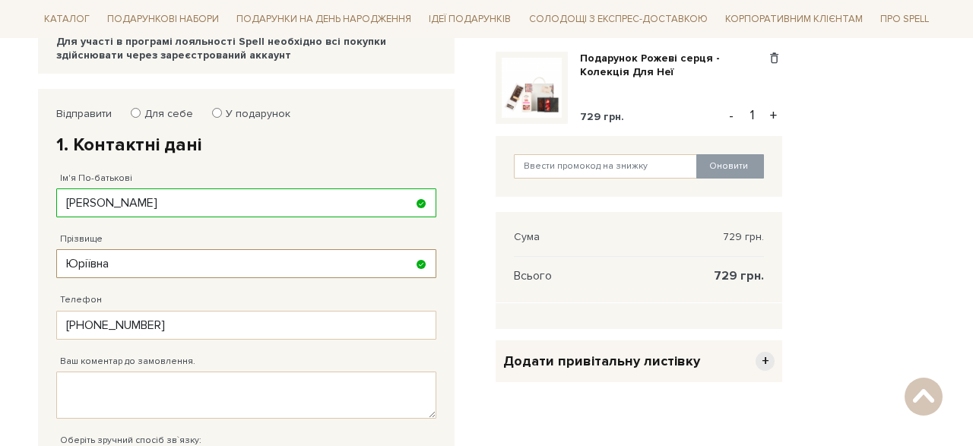
drag, startPoint x: 129, startPoint y: 265, endPoint x: 0, endPoint y: 263, distance: 129.3
click at [0, 263] on body "Подарункові набори SALE Корпоративним клієнтам Доставка і оплата Консультація: …" at bounding box center [486, 334] width 973 height 1084
type input "Кугівчак"
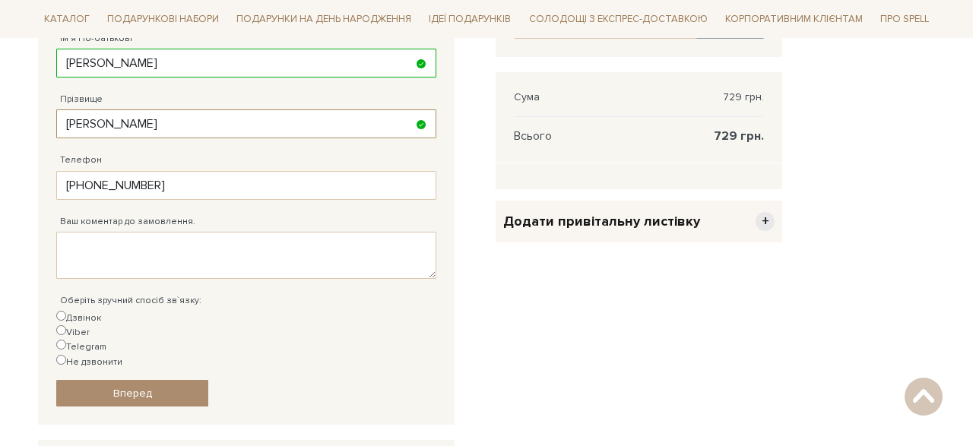
scroll to position [351, 0]
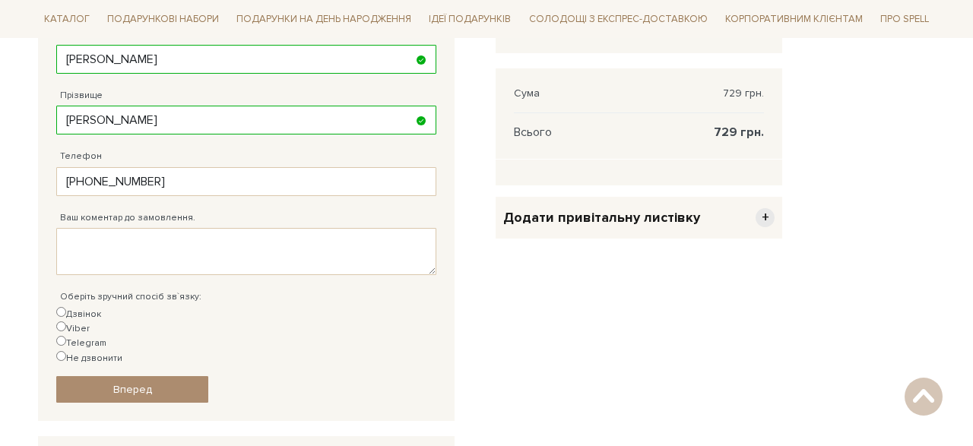
click at [66, 336] on input "Telegram" at bounding box center [61, 341] width 10 height 10
radio input "true"
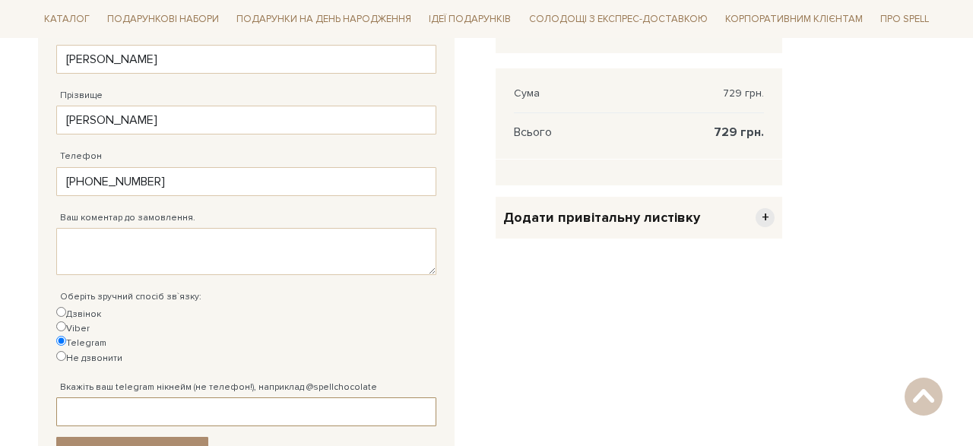
click at [189, 398] on input "Вкажіть ваш telegram нікнейм (не телефон!), наприклад @spellchocolate" at bounding box center [246, 412] width 380 height 29
type input """
type input "@yaryna_kuhivchak"
click at [164, 437] on link "Вперед" at bounding box center [132, 450] width 152 height 27
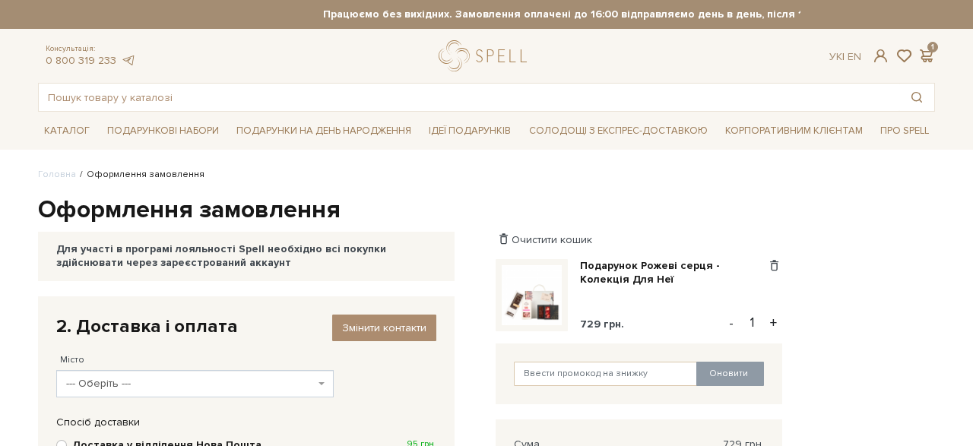
scroll to position [656, 0]
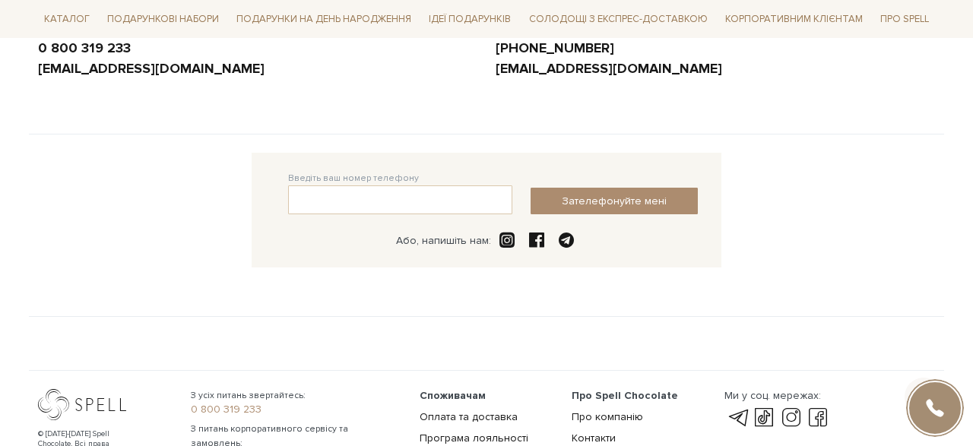
scroll to position [470, 0]
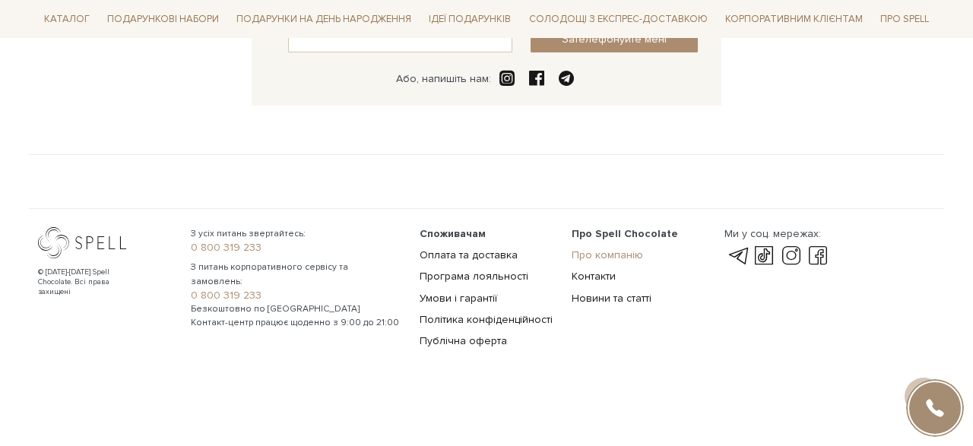
click at [627, 255] on link "Про компанію" at bounding box center [607, 255] width 71 height 13
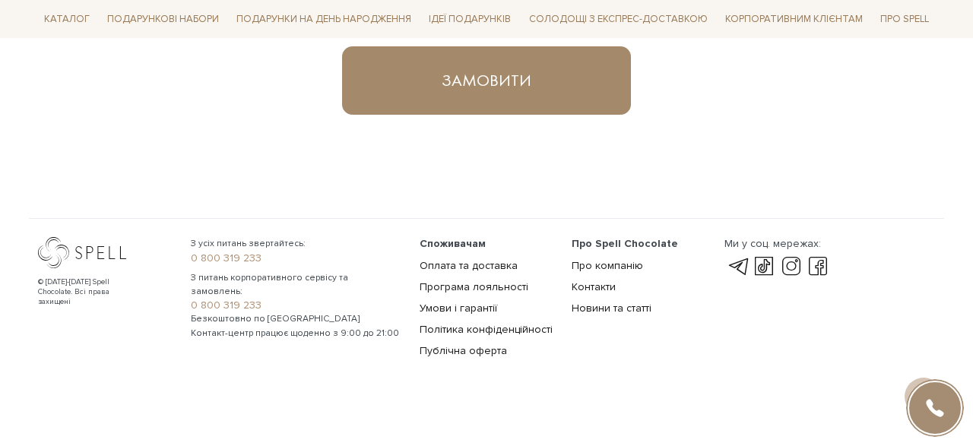
scroll to position [1037, 0]
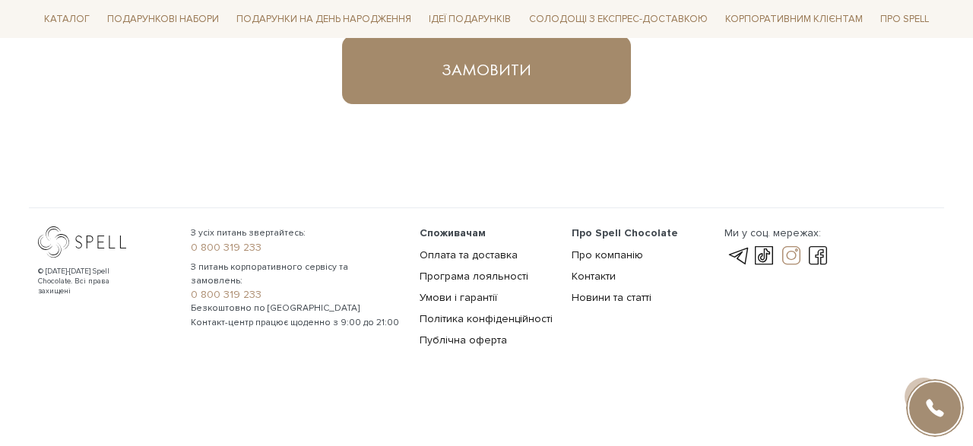
click at [791, 250] on link at bounding box center [792, 256] width 26 height 18
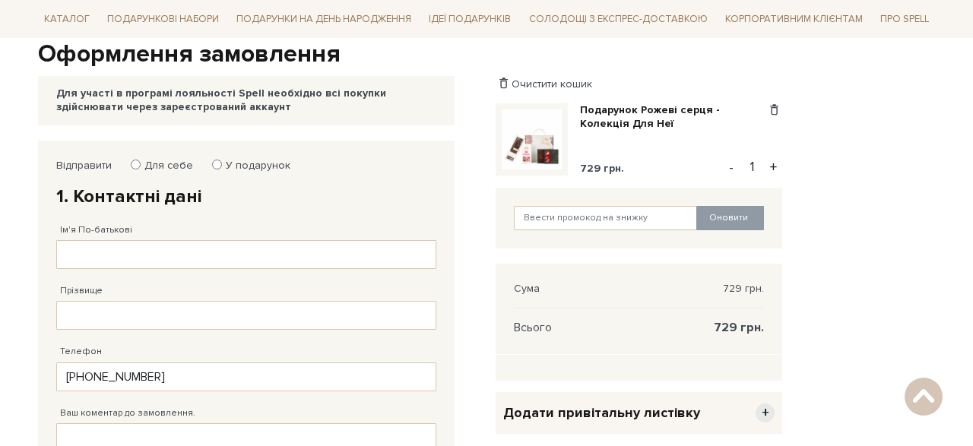
scroll to position [154, 0]
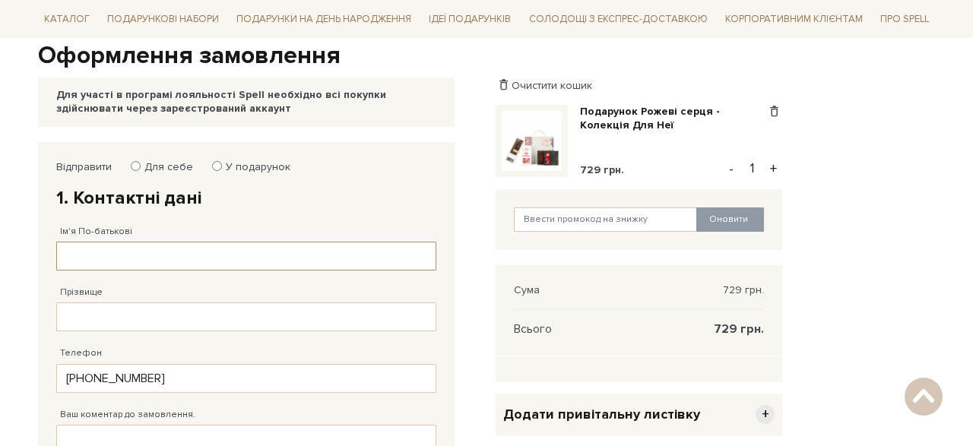
click at [76, 268] on input "Ім'я По-батькові" at bounding box center [246, 256] width 380 height 29
type input "Z"
type input "[PERSON_NAME]"
click at [79, 314] on input "Прізвище" at bounding box center [246, 317] width 380 height 29
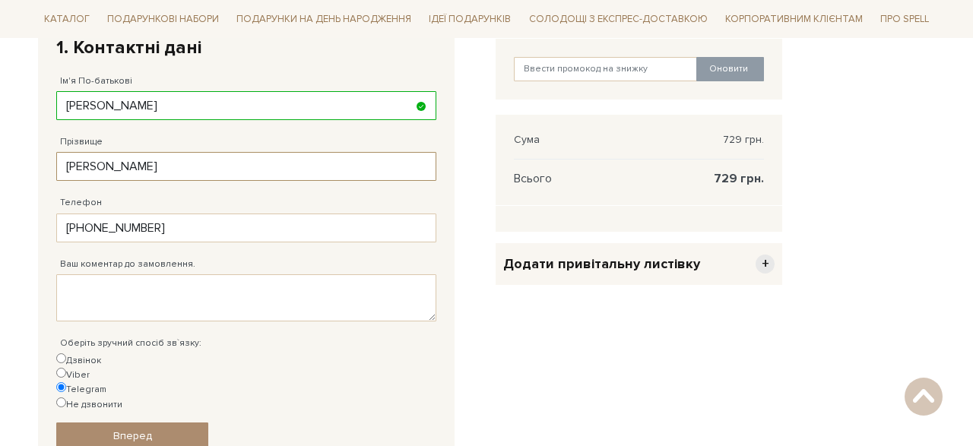
scroll to position [319, 0]
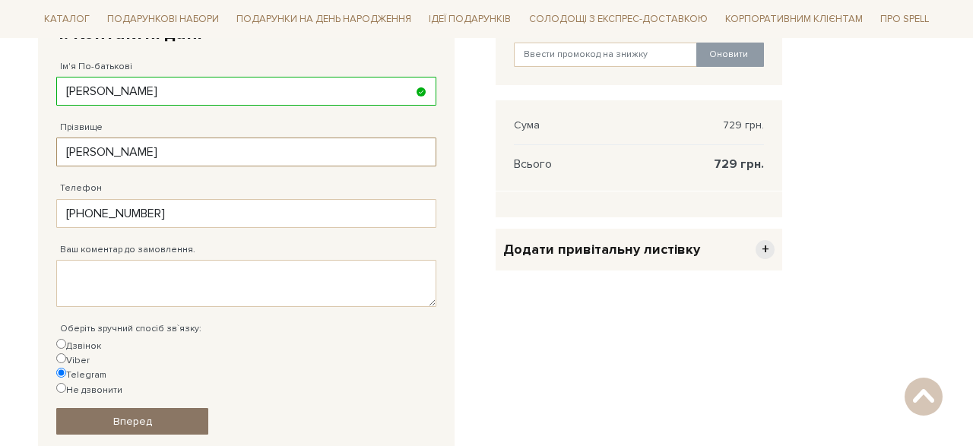
type input "Кугівчак"
click at [155, 408] on link "Вперед" at bounding box center [132, 421] width 152 height 27
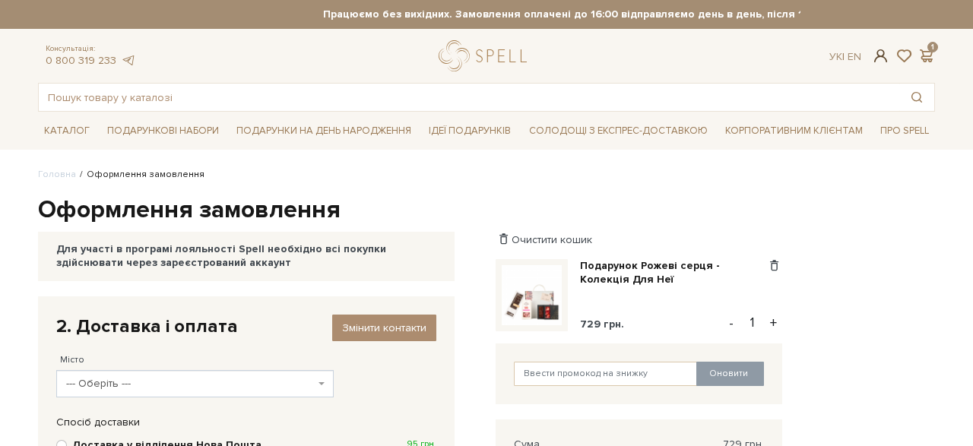
click at [881, 59] on span at bounding box center [881, 56] width 18 height 16
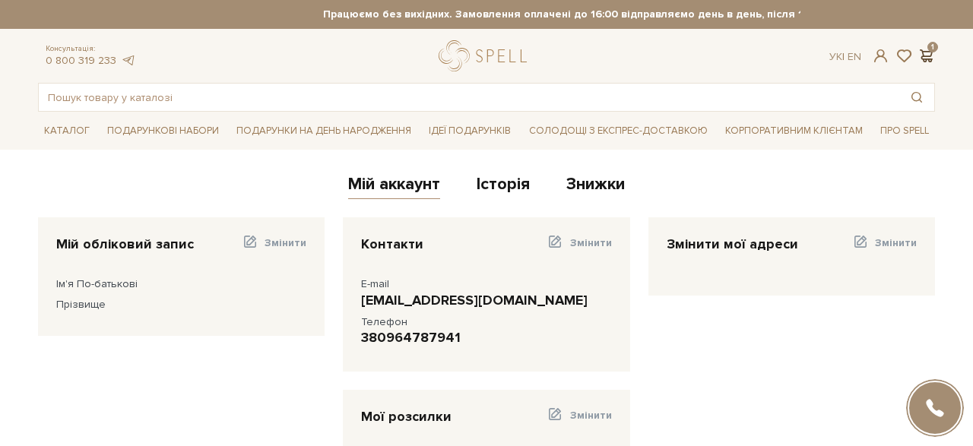
click at [930, 55] on span at bounding box center [926, 56] width 18 height 16
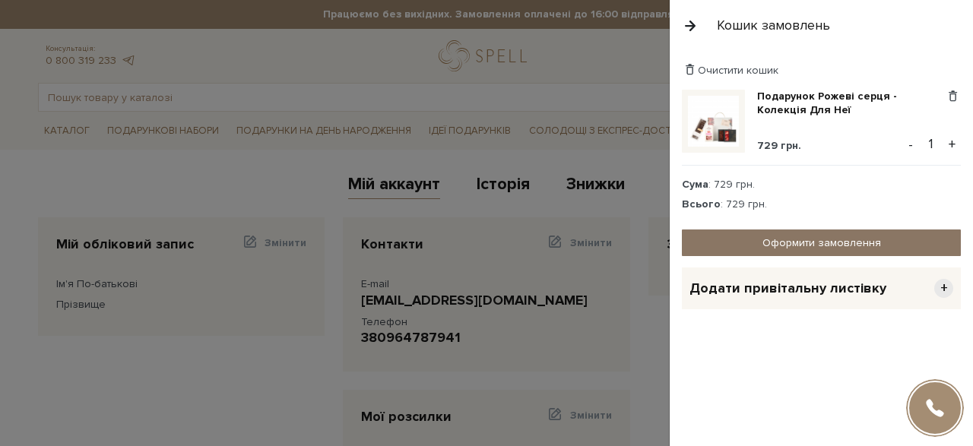
click at [826, 243] on link "Оформити замовлення" at bounding box center [821, 243] width 279 height 27
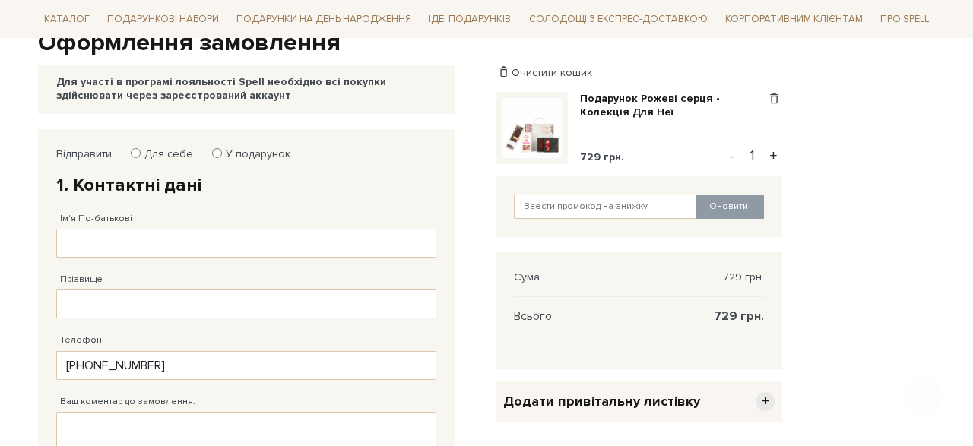
scroll to position [181, 0]
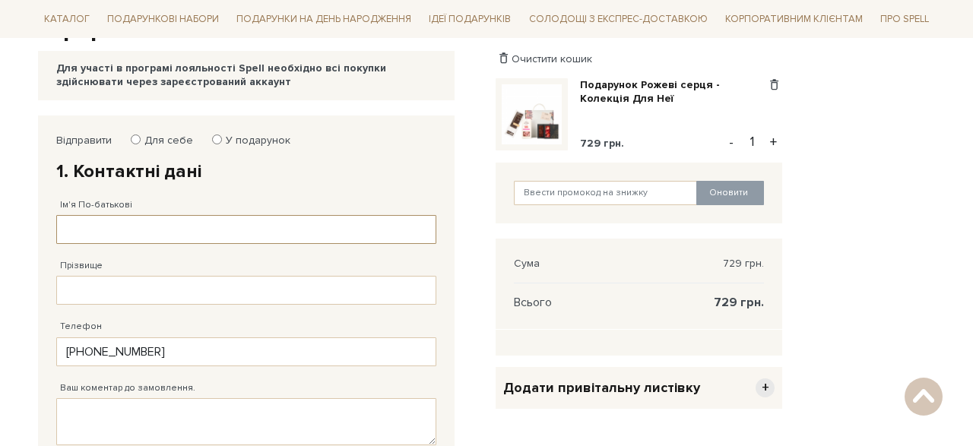
click at [131, 233] on input "Ім'я По-батькові" at bounding box center [246, 229] width 380 height 29
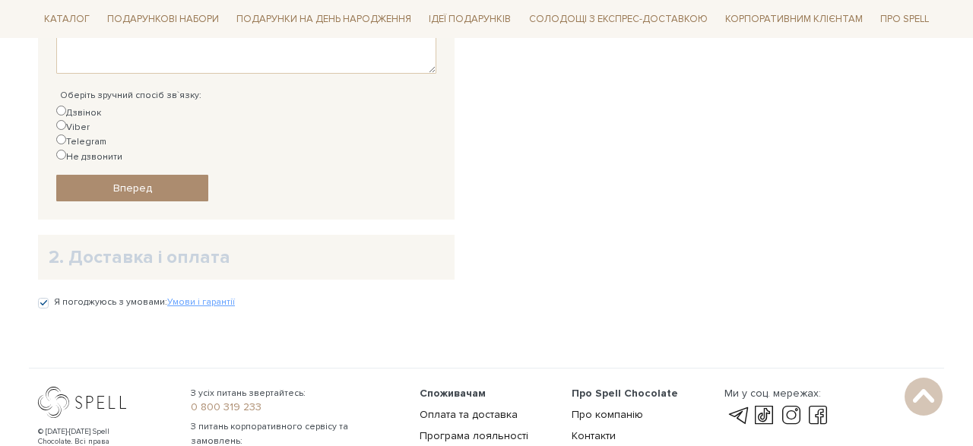
scroll to position [668, 0]
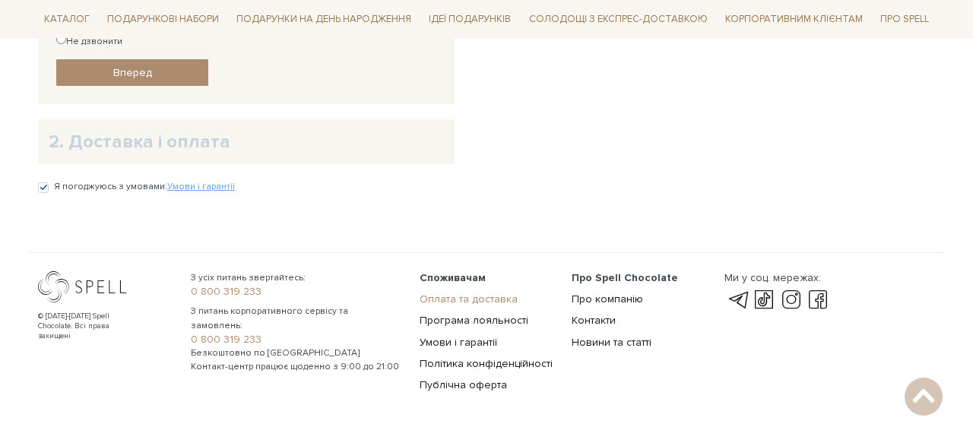
type input "Ярина Юріївна"
click at [449, 293] on link "Оплата та доставка" at bounding box center [469, 299] width 98 height 13
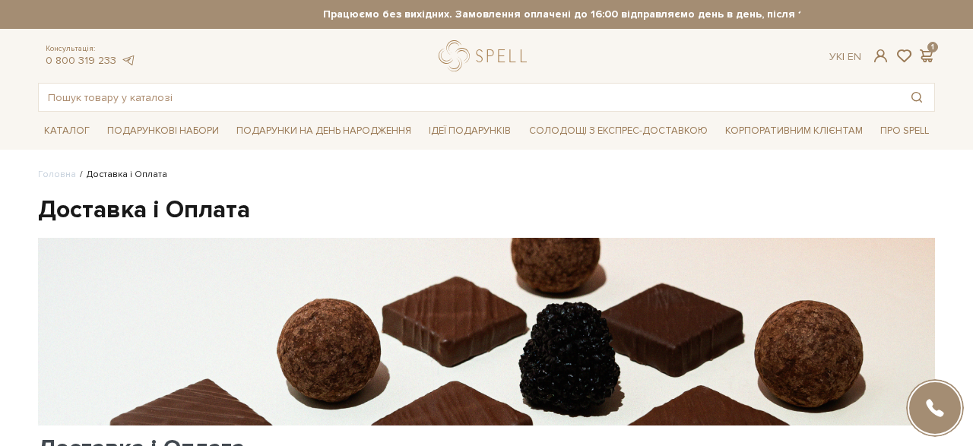
click at [938, 53] on div "Ук | En | 1" at bounding box center [883, 56] width 124 height 14
click at [928, 53] on span at bounding box center [926, 56] width 18 height 16
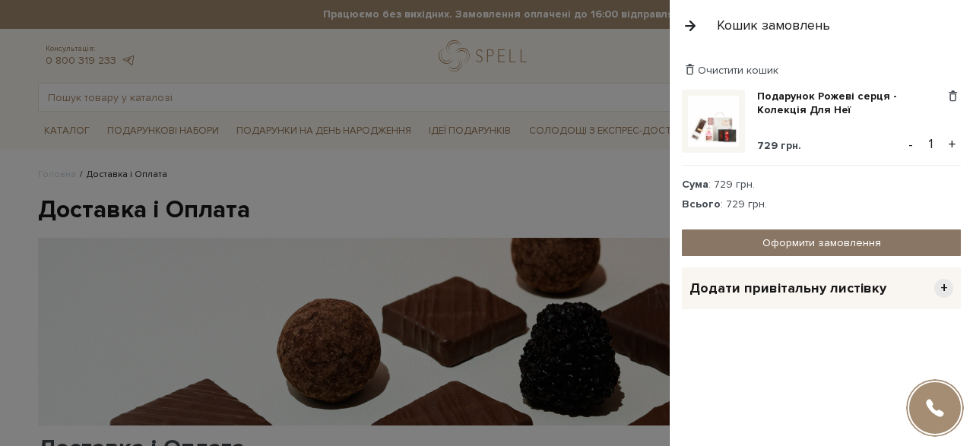
click at [826, 239] on link "Оформити замовлення" at bounding box center [821, 243] width 279 height 27
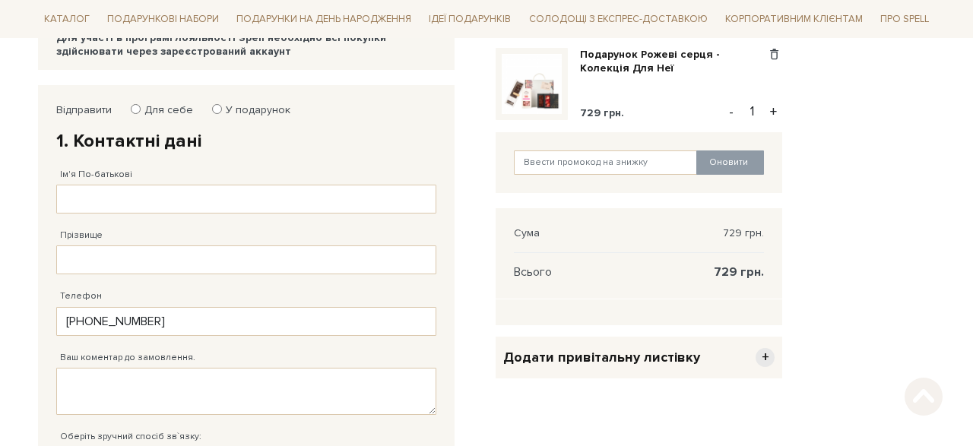
scroll to position [213, 0]
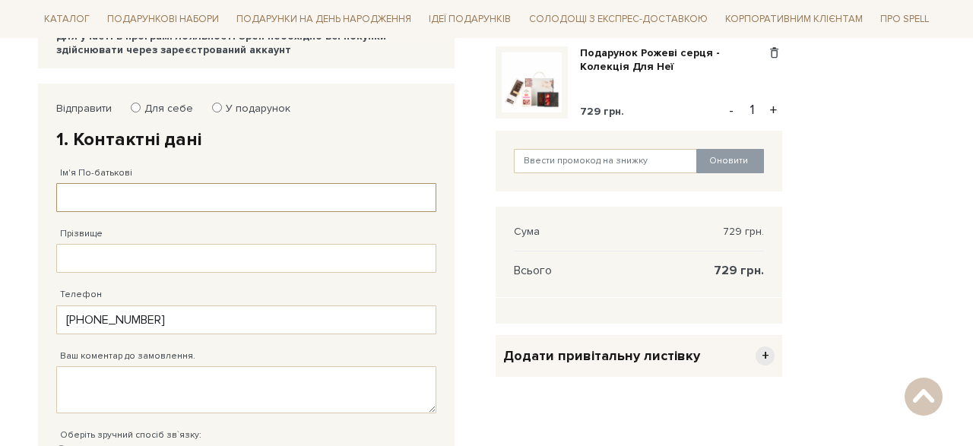
click at [92, 206] on input "Ім'я По-батькові" at bounding box center [246, 197] width 380 height 29
type input "[PERSON_NAME]"
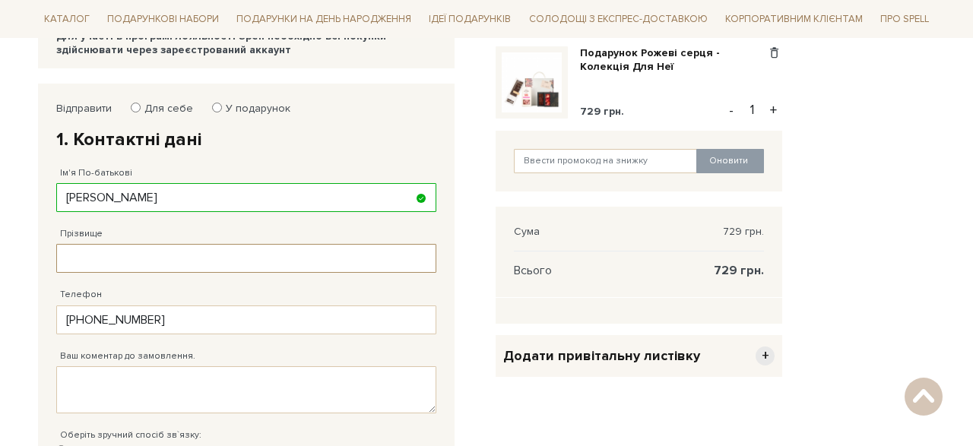
click at [71, 260] on input "Прізвище" at bounding box center [246, 258] width 380 height 29
type input "[PERSON_NAME]"
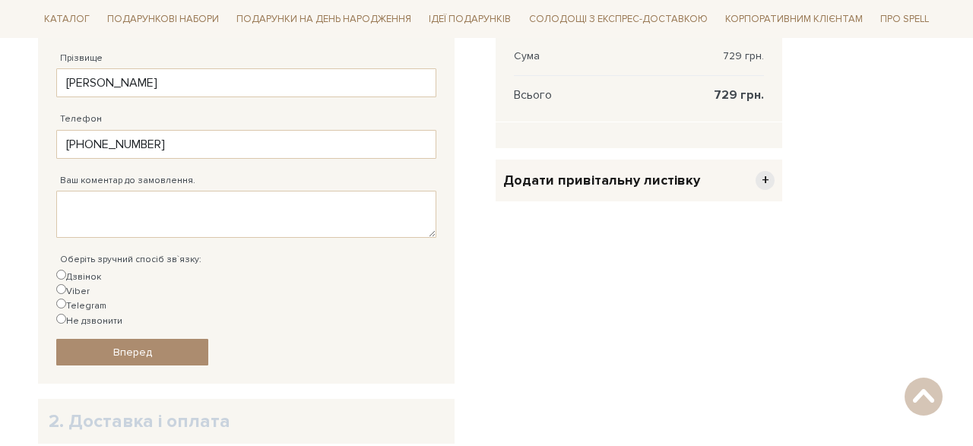
type input "Ярина"
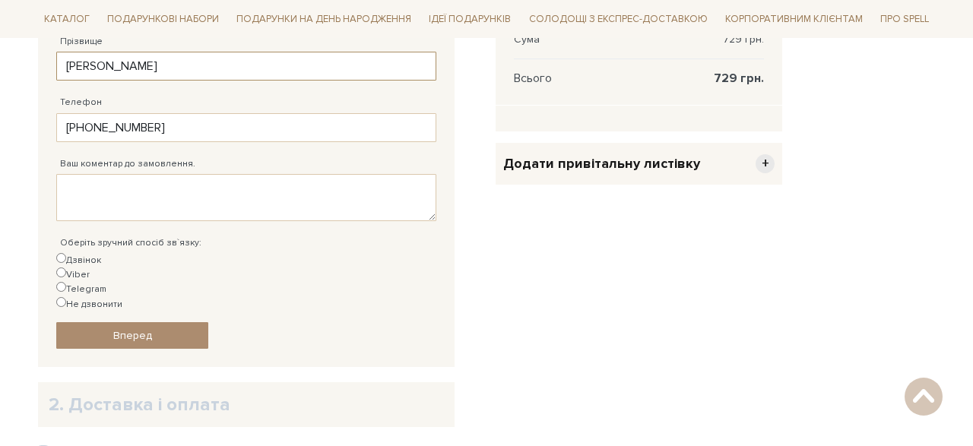
scroll to position [406, 0]
click at [66, 281] on input "Telegram" at bounding box center [61, 286] width 10 height 10
radio input "true"
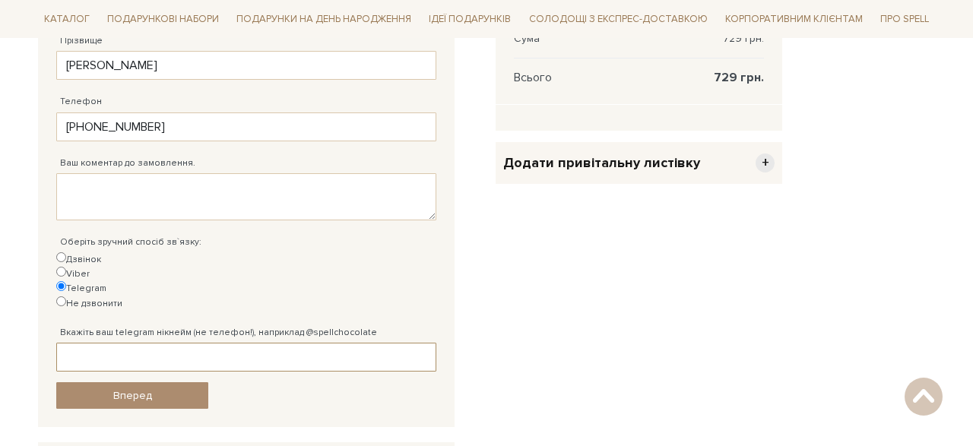
click at [140, 343] on input "Вкажіть ваш telegram нікнейм (не телефон!), наприклад @spellchocolate" at bounding box center [246, 357] width 380 height 29
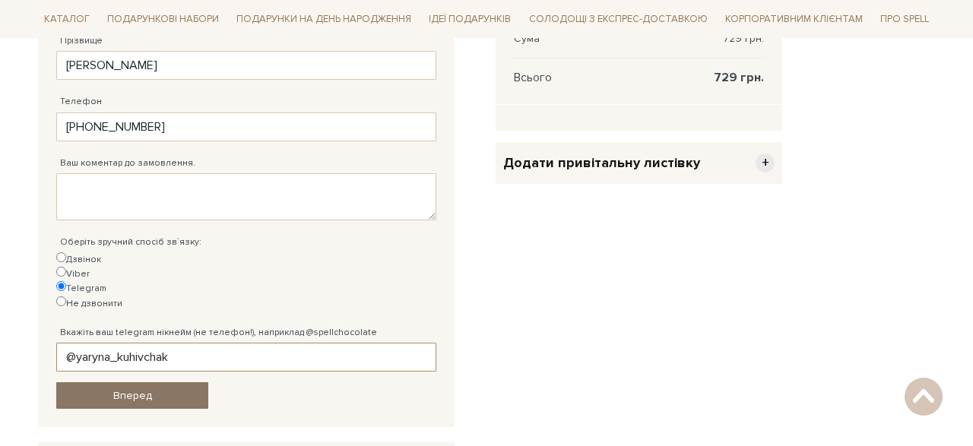
type input "@yaryna_kuhivchak"
click at [153, 383] on link "Вперед" at bounding box center [132, 396] width 152 height 27
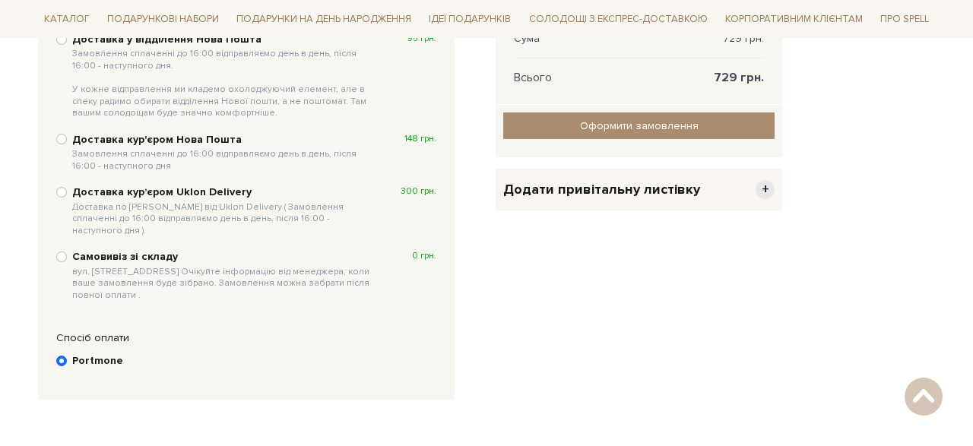
scroll to position [296, 0]
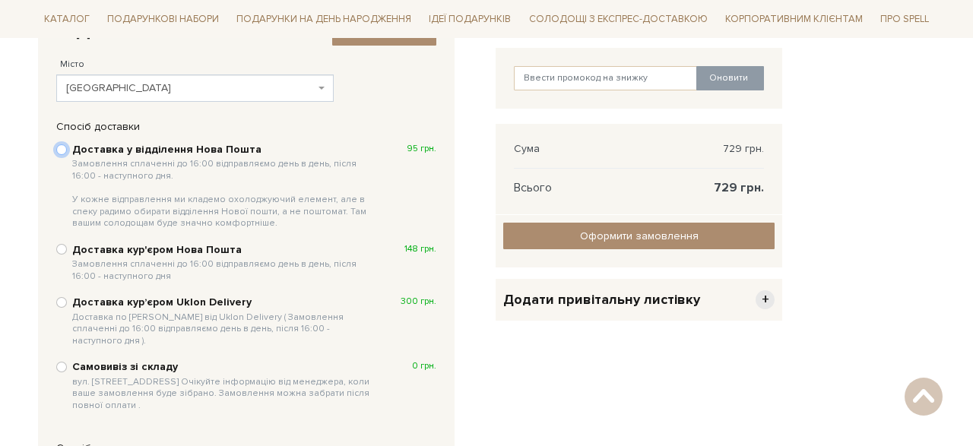
click at [61, 150] on input "Доставка у відділення Нова Пошта Замовлення сплаченні до 16:00 відправляємо ден…" at bounding box center [61, 149] width 11 height 11
radio input "true"
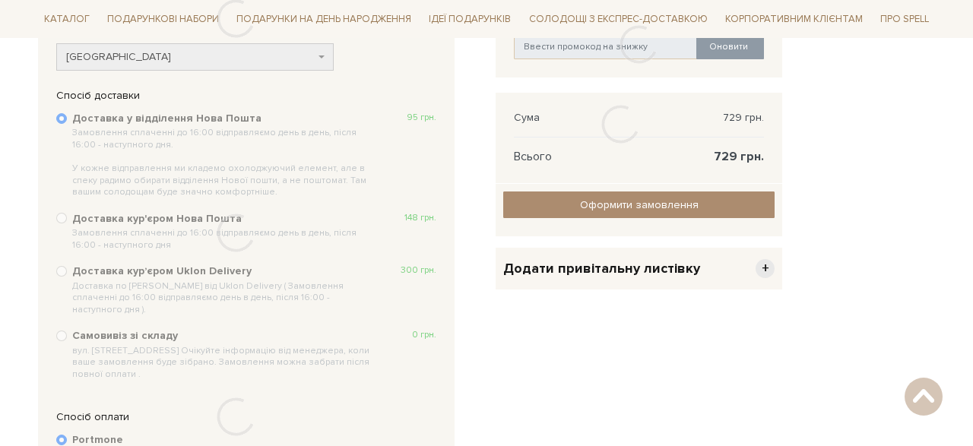
scroll to position [326, 0]
click at [64, 119] on div at bounding box center [235, 234] width 395 height 289
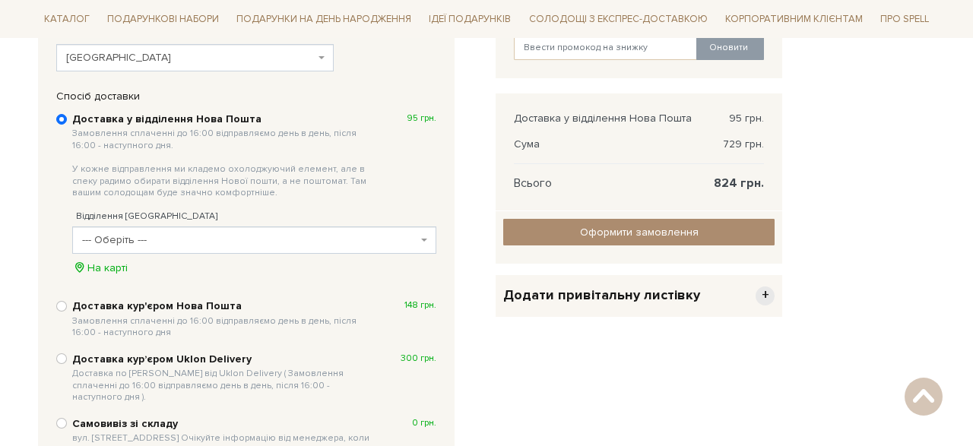
click at [414, 240] on span "--- Оберіть ---" at bounding box center [249, 240] width 335 height 15
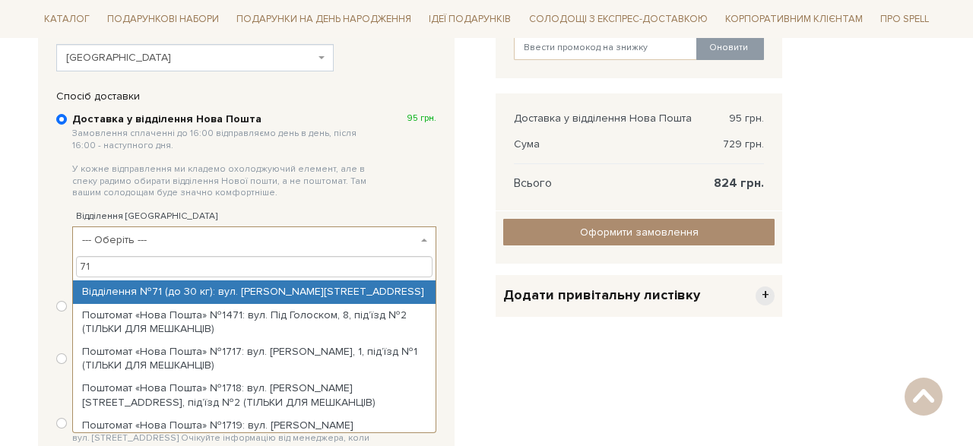
type input "71"
select select "Відділення №71 (до 30 кг): вул. Горбачевського, 8"
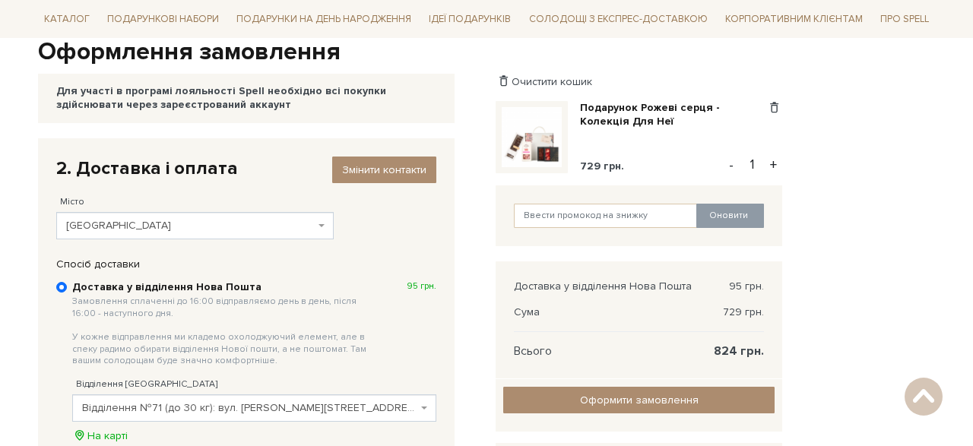
scroll to position [157, 0]
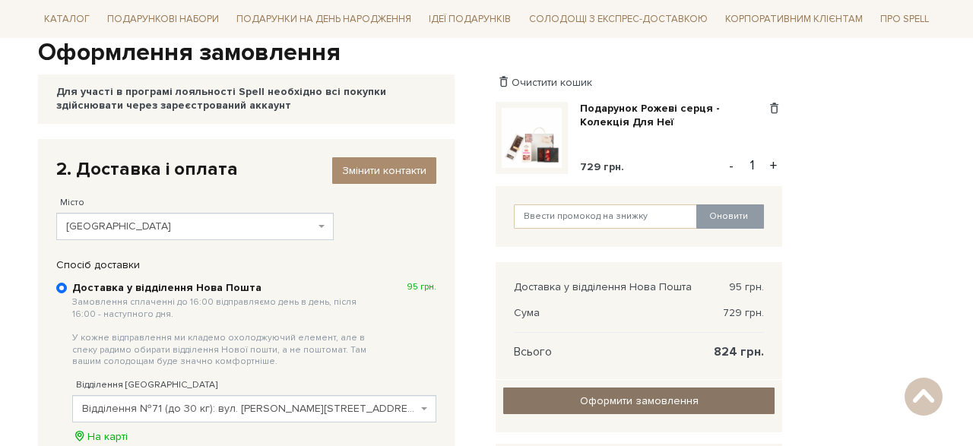
click at [668, 401] on input "Оформити замовлення" at bounding box center [638, 401] width 271 height 27
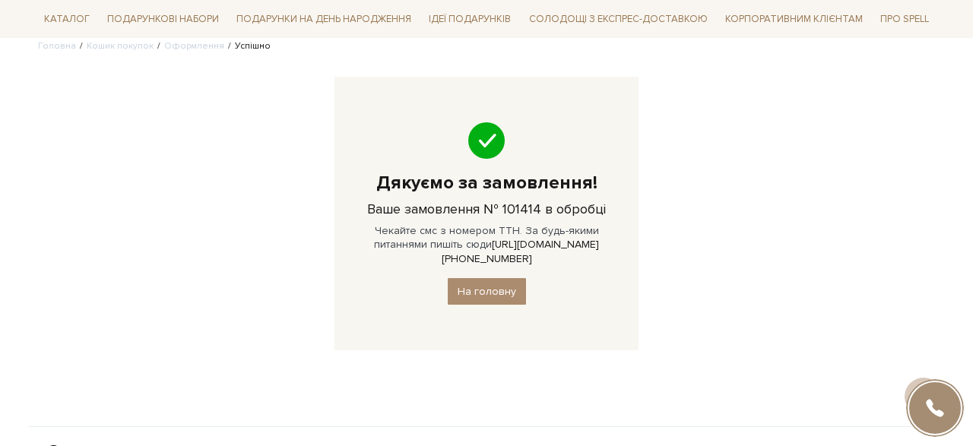
scroll to position [130, 0]
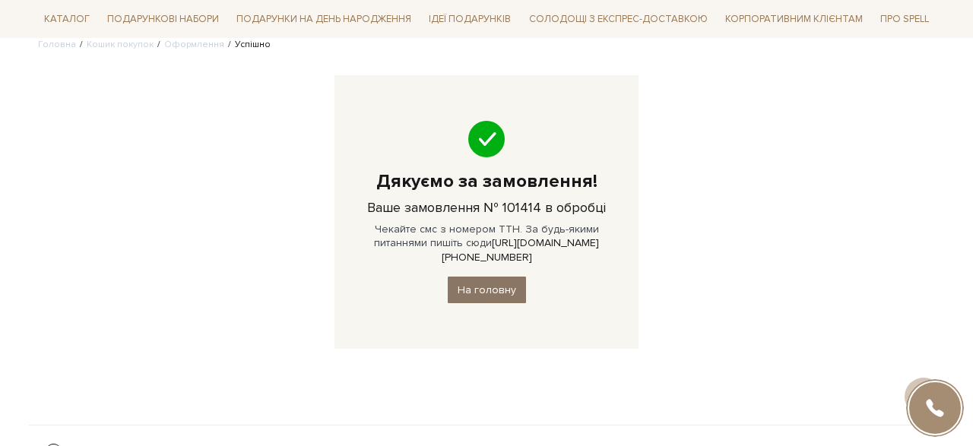
click at [487, 283] on link "На головну" at bounding box center [487, 290] width 78 height 27
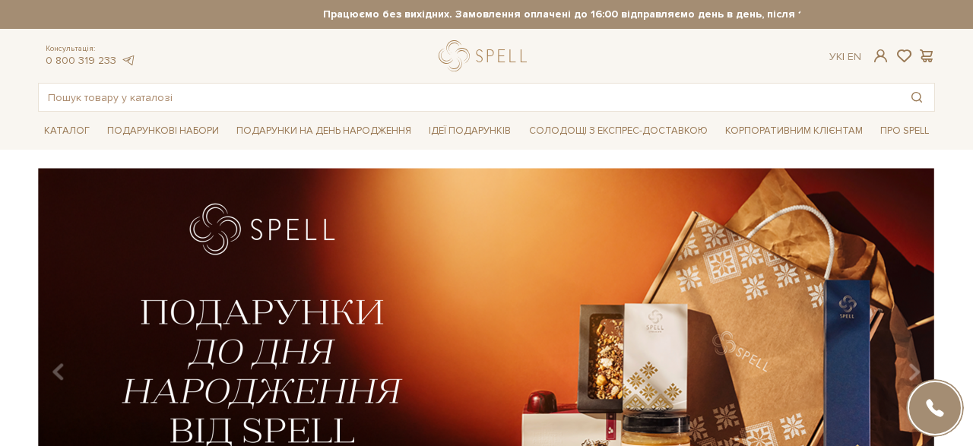
scroll to position [3780, 0]
click at [876, 62] on span at bounding box center [881, 56] width 18 height 16
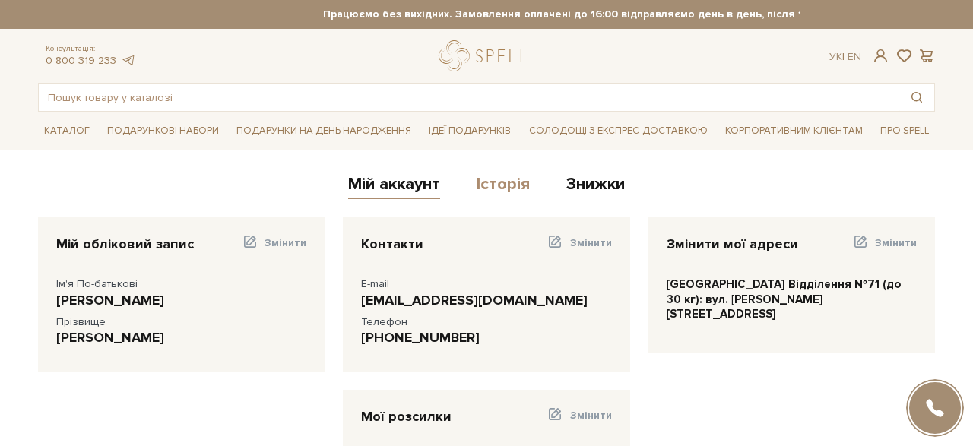
click at [502, 187] on link "Історія" at bounding box center [503, 186] width 53 height 25
